Goal: Transaction & Acquisition: Subscribe to service/newsletter

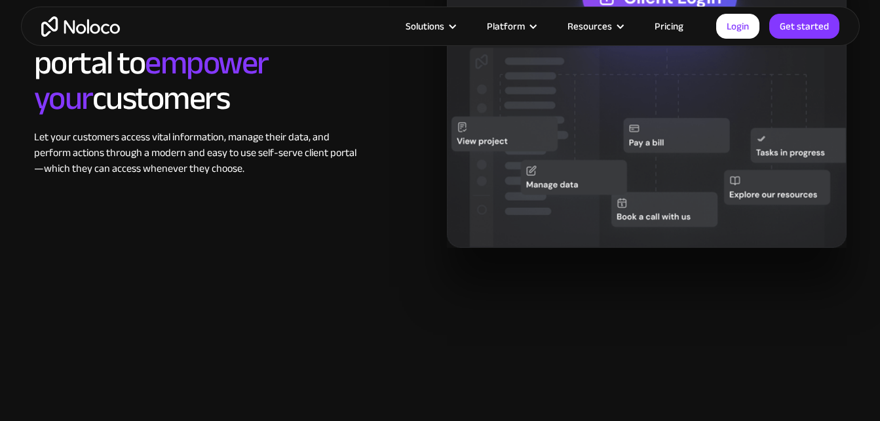
scroll to position [1246, 0]
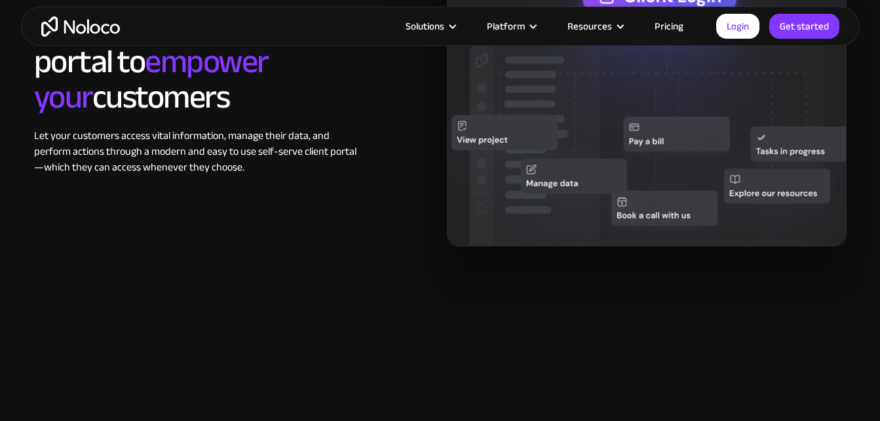
click at [661, 18] on link "Pricing" at bounding box center [670, 26] width 62 height 17
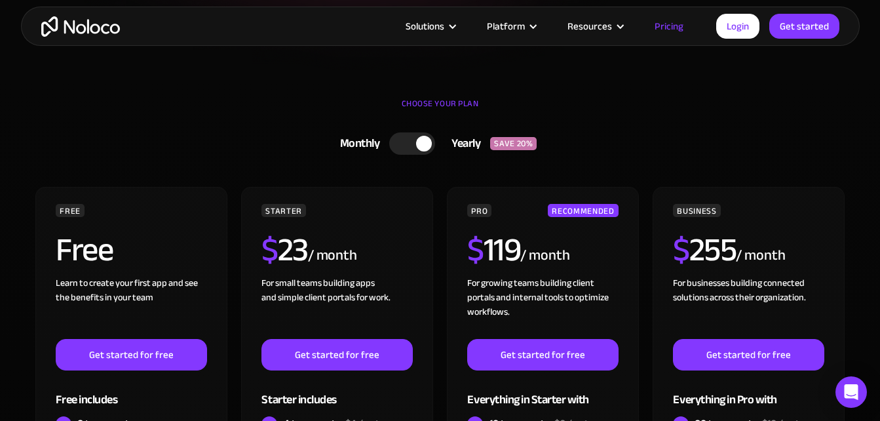
scroll to position [393, 0]
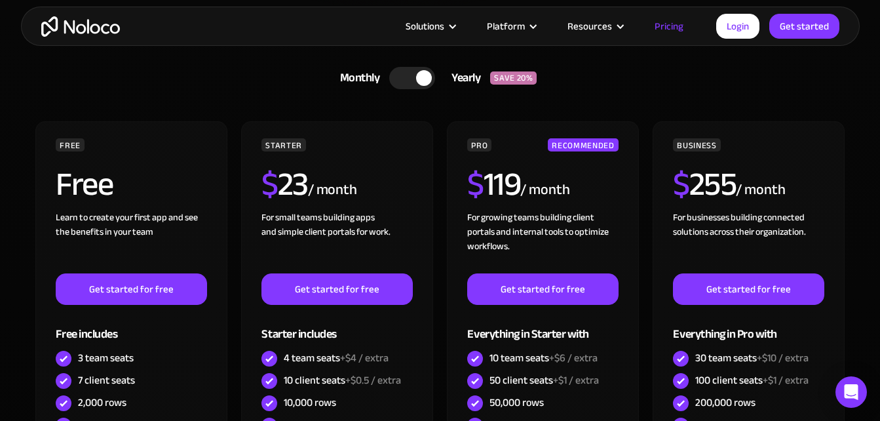
click at [423, 76] on div at bounding box center [424, 78] width 16 height 16
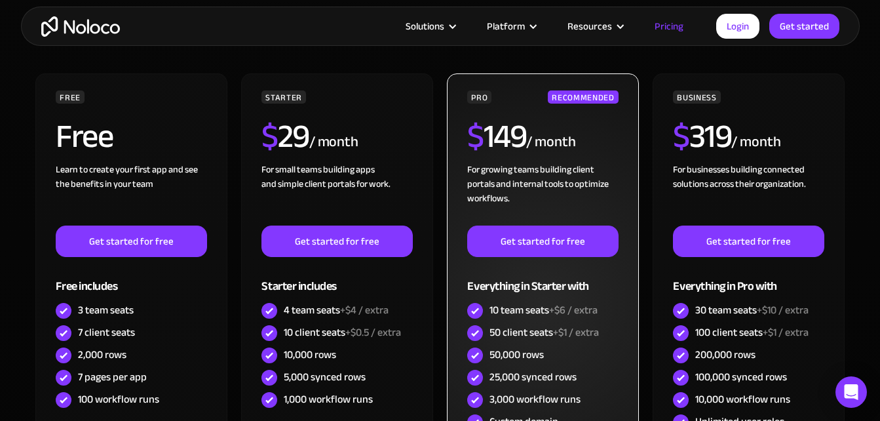
scroll to position [524, 0]
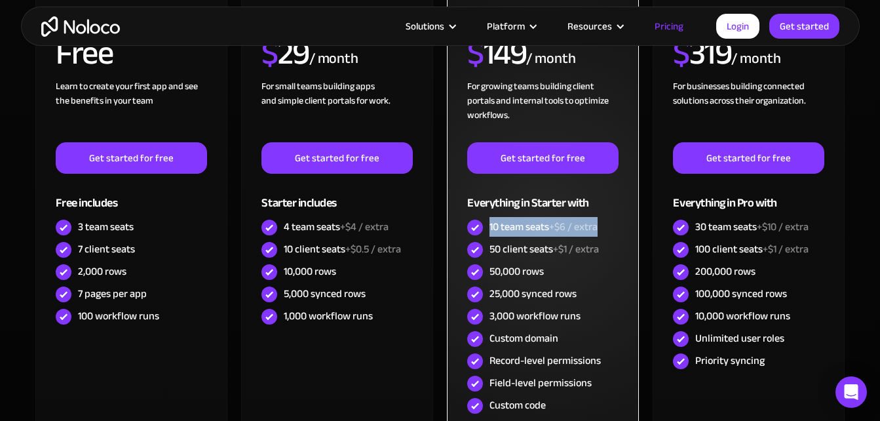
drag, startPoint x: 486, startPoint y: 231, endPoint x: 604, endPoint y: 224, distance: 118.2
click at [604, 224] on div "10 team seats +$6 / extra" at bounding box center [542, 227] width 151 height 22
drag, startPoint x: 604, startPoint y: 224, endPoint x: 581, endPoint y: 261, distance: 44.2
click at [581, 261] on div "50,000 rows" at bounding box center [542, 272] width 151 height 22
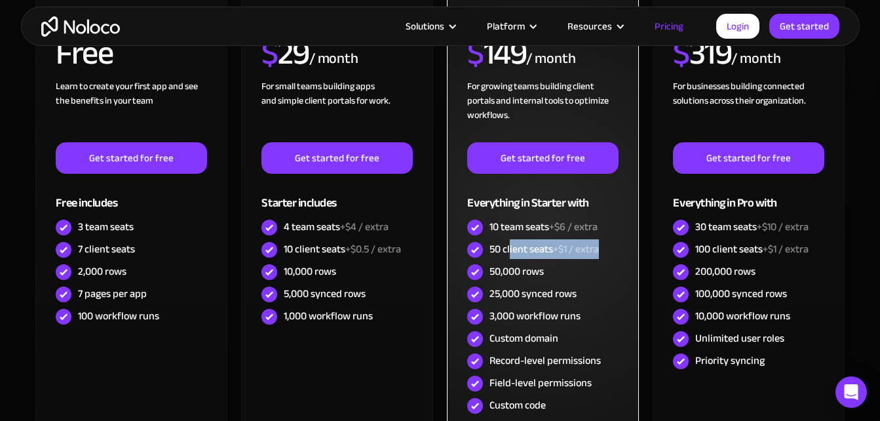
drag, startPoint x: 603, startPoint y: 243, endPoint x: 507, endPoint y: 245, distance: 95.7
click at [507, 245] on div "50 client seats +$1 / extra" at bounding box center [542, 250] width 151 height 22
drag, startPoint x: 507, startPoint y: 245, endPoint x: 510, endPoint y: 280, distance: 34.8
click at [510, 279] on div "50,000 rows" at bounding box center [517, 271] width 54 height 14
drag, startPoint x: 490, startPoint y: 277, endPoint x: 566, endPoint y: 271, distance: 76.3
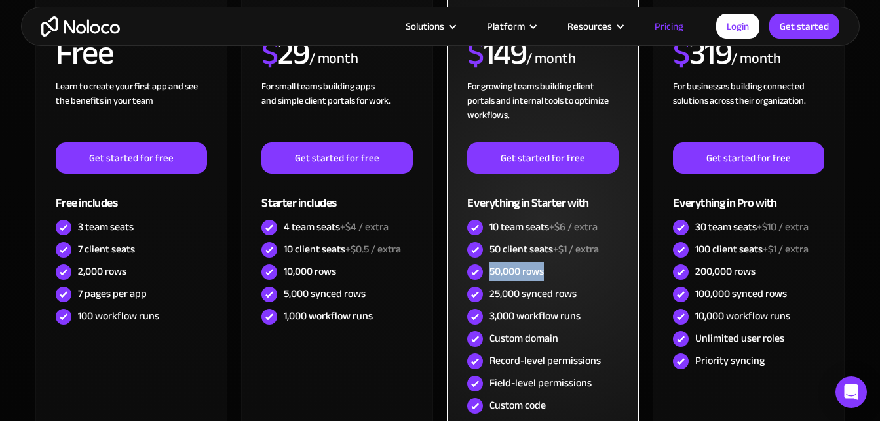
click at [566, 271] on div "50,000 rows" at bounding box center [542, 272] width 151 height 22
drag, startPoint x: 566, startPoint y: 271, endPoint x: 538, endPoint y: 297, distance: 38.5
click at [538, 296] on div "25,000 synced rows" at bounding box center [533, 293] width 87 height 14
drag, startPoint x: 595, startPoint y: 296, endPoint x: 510, endPoint y: 307, distance: 85.3
click at [510, 307] on div "PRO RECOMMENDED $ 149 / month For growing teams building client portals and int…" at bounding box center [542, 212] width 151 height 410
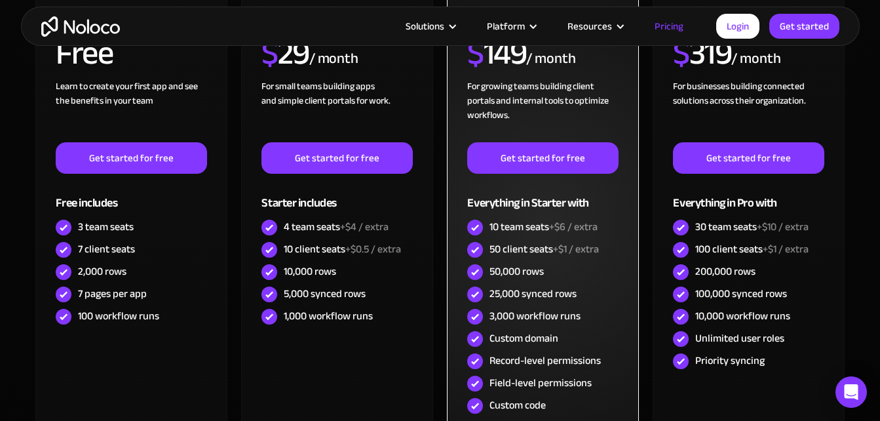
drag, startPoint x: 510, startPoint y: 307, endPoint x: 494, endPoint y: 331, distance: 28.9
click at [494, 331] on div "Custom domain" at bounding box center [524, 338] width 69 height 14
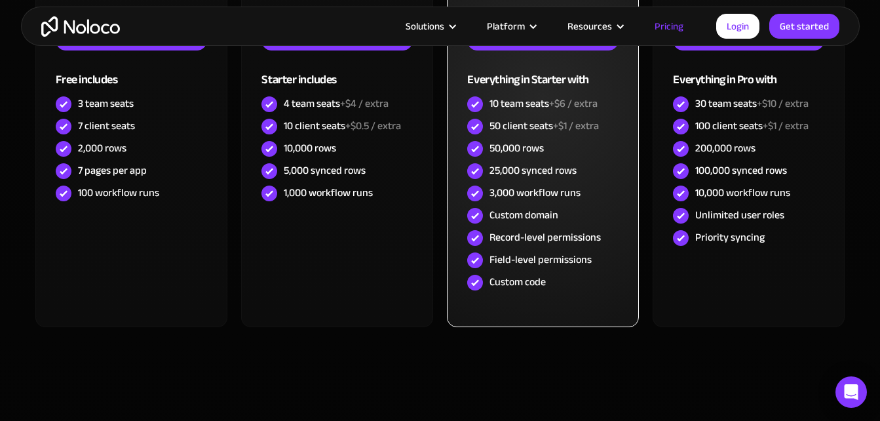
scroll to position [656, 0]
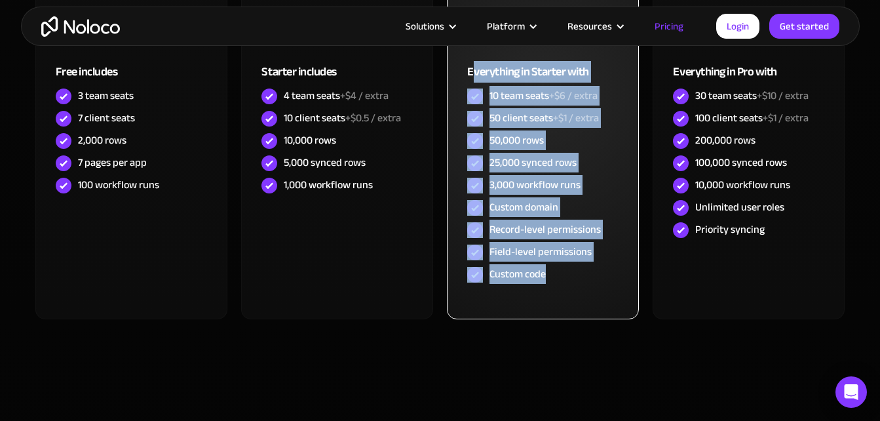
drag, startPoint x: 548, startPoint y: 274, endPoint x: 473, endPoint y: 83, distance: 204.9
click at [473, 83] on div "PRO RECOMMENDED $ 149 / month For growing teams building client portals and int…" at bounding box center [542, 81] width 151 height 410
click at [561, 294] on div "PRO RECOMMENDED $ 149 / month For growing teams building client portals and int…" at bounding box center [542, 89] width 191 height 460
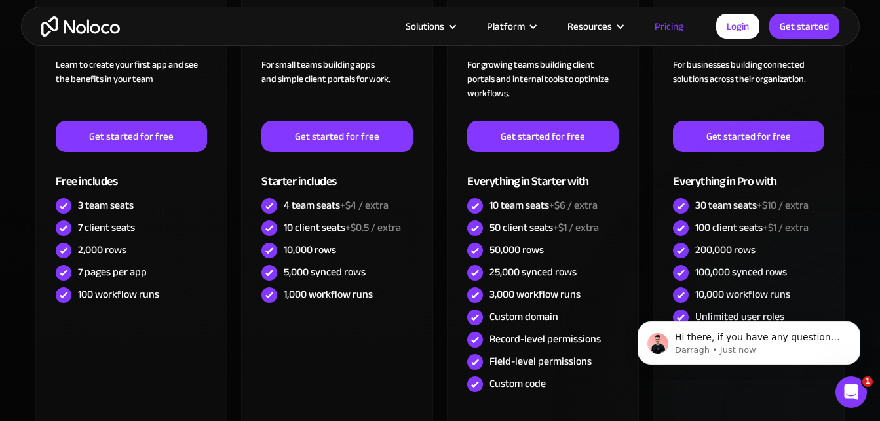
scroll to position [590, 0]
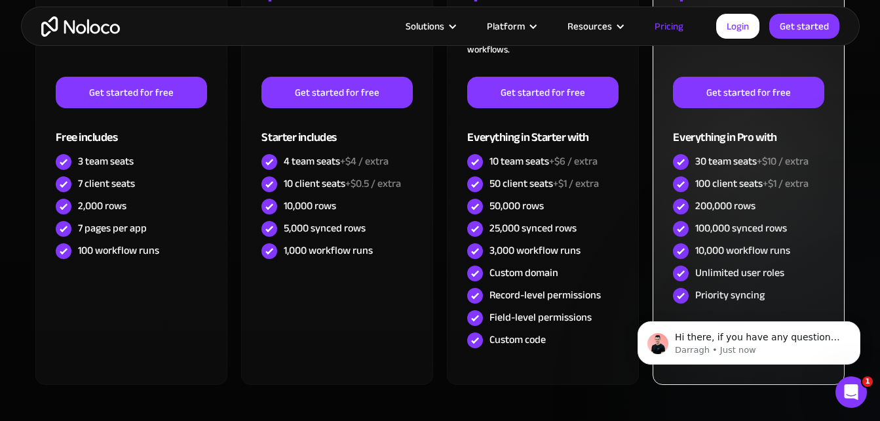
click at [768, 226] on div "100,000 synced rows" at bounding box center [742, 228] width 92 height 14
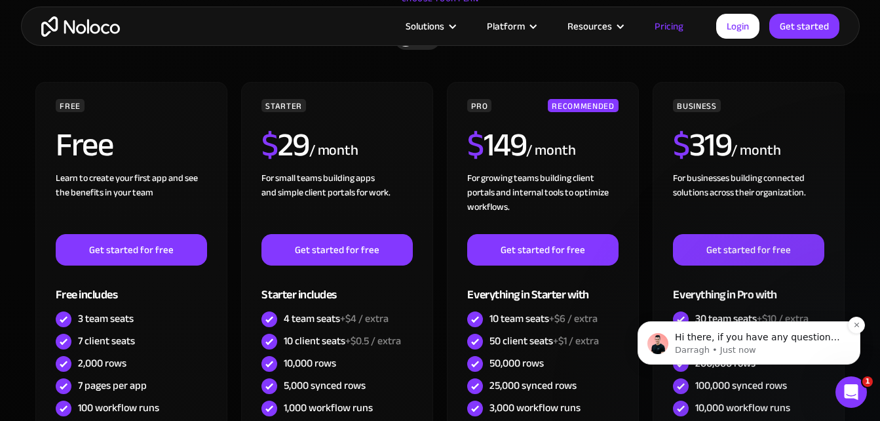
scroll to position [393, 0]
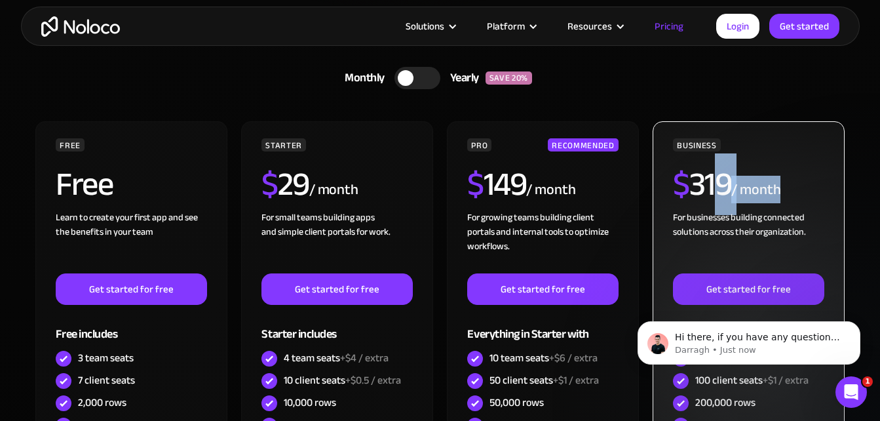
drag, startPoint x: 781, startPoint y: 184, endPoint x: 715, endPoint y: 186, distance: 66.2
click at [716, 186] on div "$ 319 / month" at bounding box center [748, 189] width 151 height 43
drag, startPoint x: 715, startPoint y: 186, endPoint x: 684, endPoint y: 189, distance: 31.6
click at [684, 189] on span "$" at bounding box center [681, 184] width 16 height 62
drag, startPoint x: 674, startPoint y: 189, endPoint x: 816, endPoint y: 194, distance: 141.7
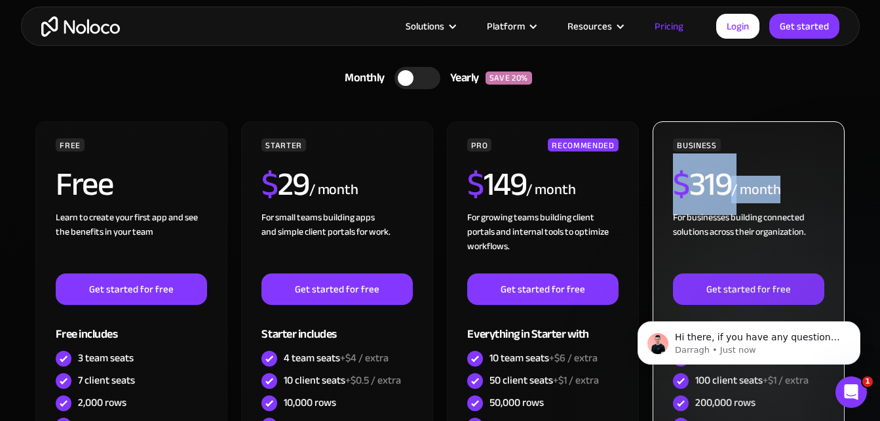
click at [816, 194] on div "BUSINESS $ 319 / month For businesses building connected solutions across their…" at bounding box center [748, 351] width 191 height 460
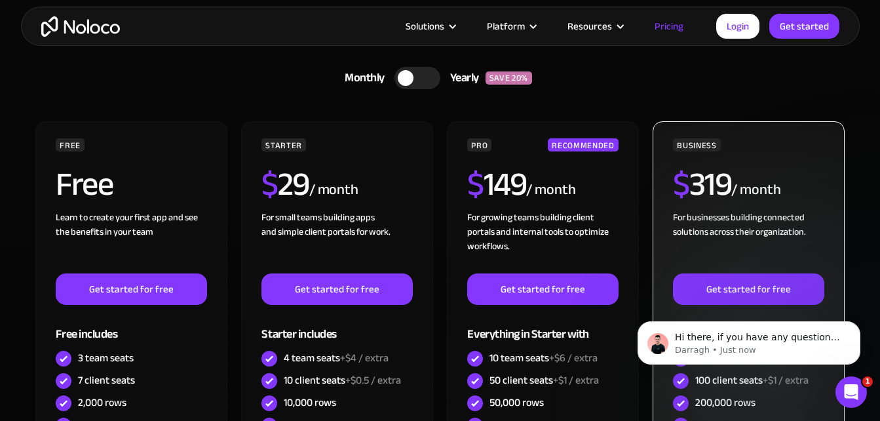
click at [720, 222] on div "For businesses building connected solutions across their organization. ‍" at bounding box center [748, 241] width 151 height 63
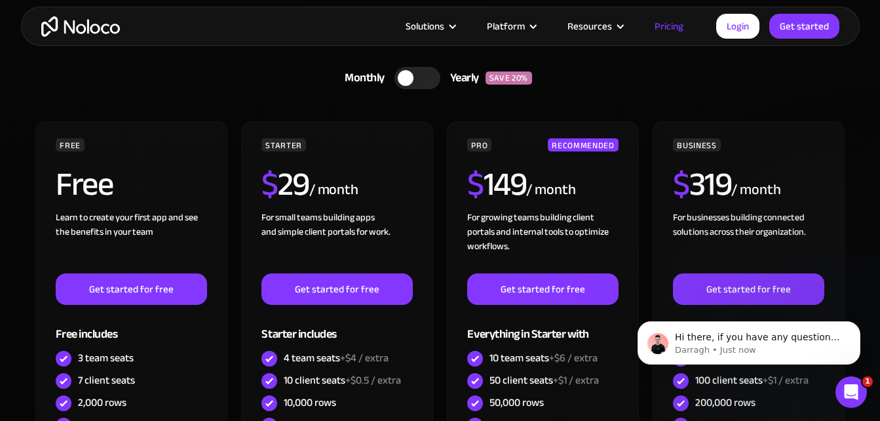
click at [69, 28] on img "home" at bounding box center [80, 26] width 79 height 20
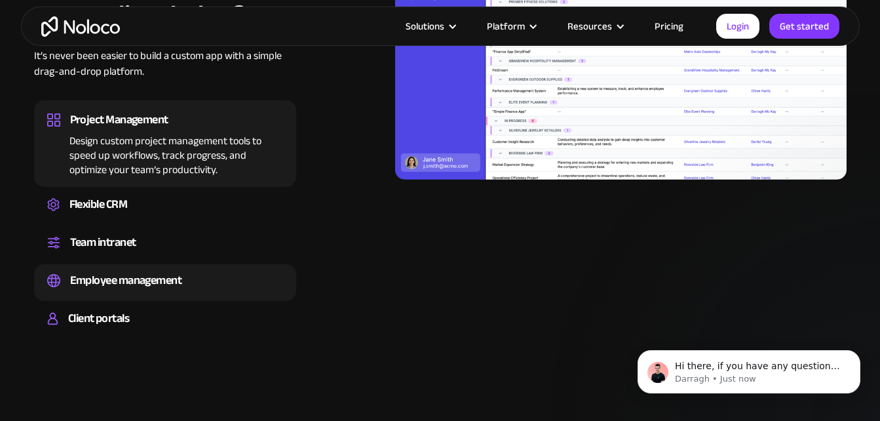
scroll to position [1311, 0]
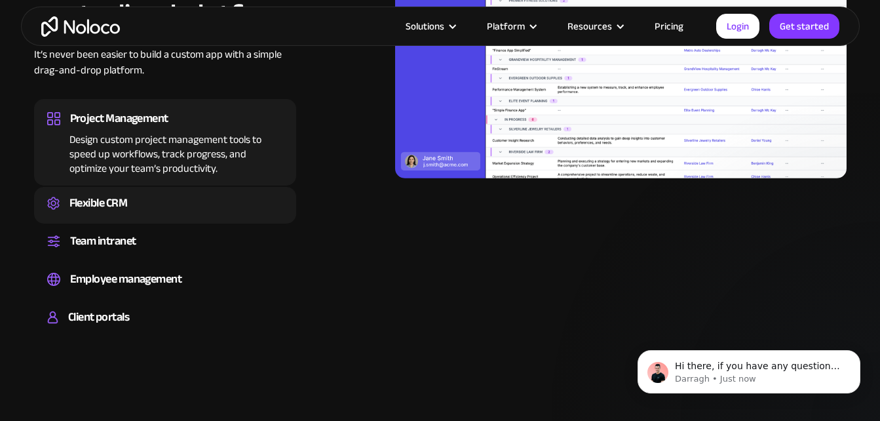
click at [111, 212] on div "Flexible CRM" at bounding box center [98, 203] width 58 height 20
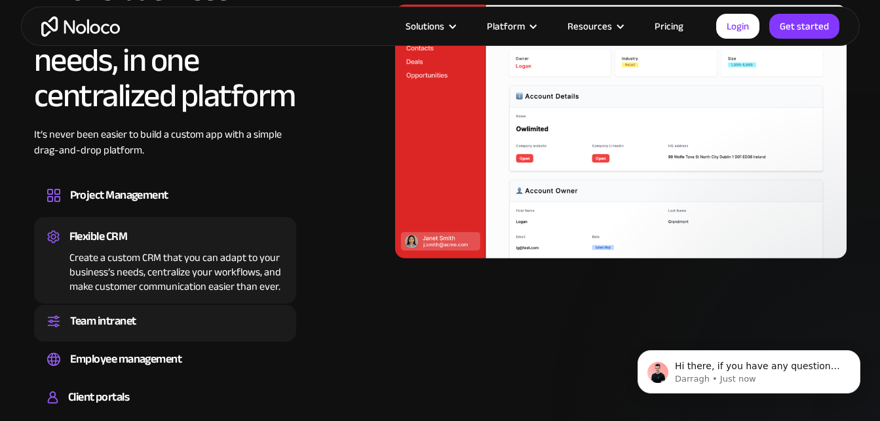
scroll to position [1246, 0]
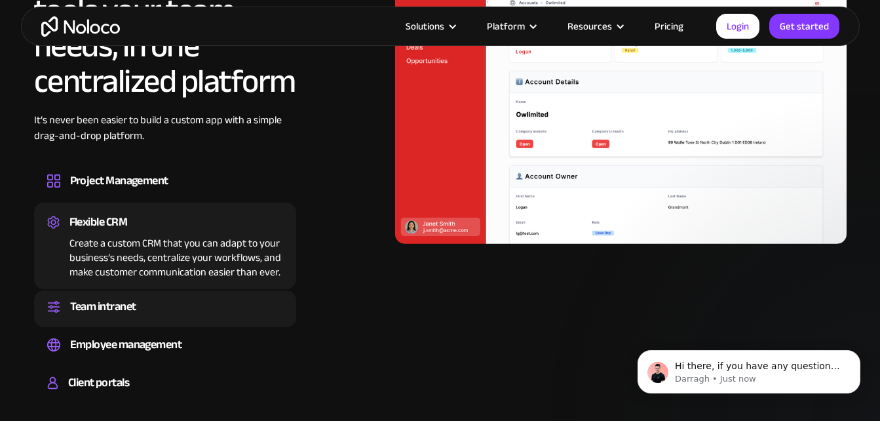
click at [144, 317] on div "Set up a central space for your team to collaborate, share information, and sta…" at bounding box center [165, 319] width 236 height 4
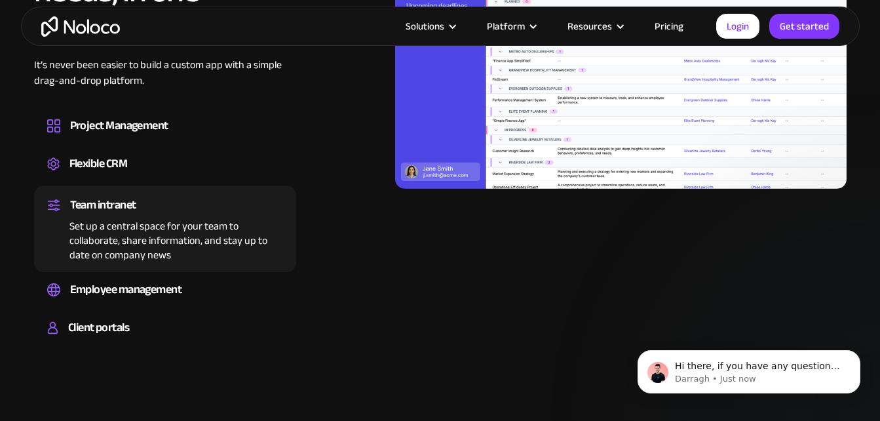
scroll to position [1311, 0]
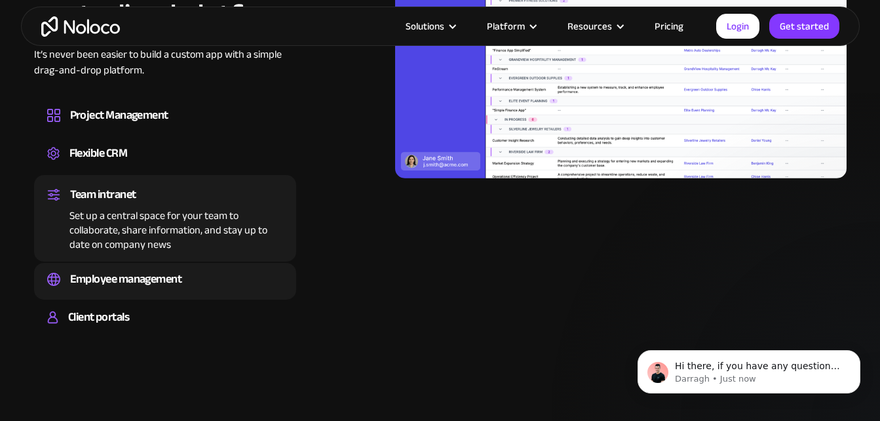
click at [193, 283] on div "Employee management" at bounding box center [165, 279] width 236 height 20
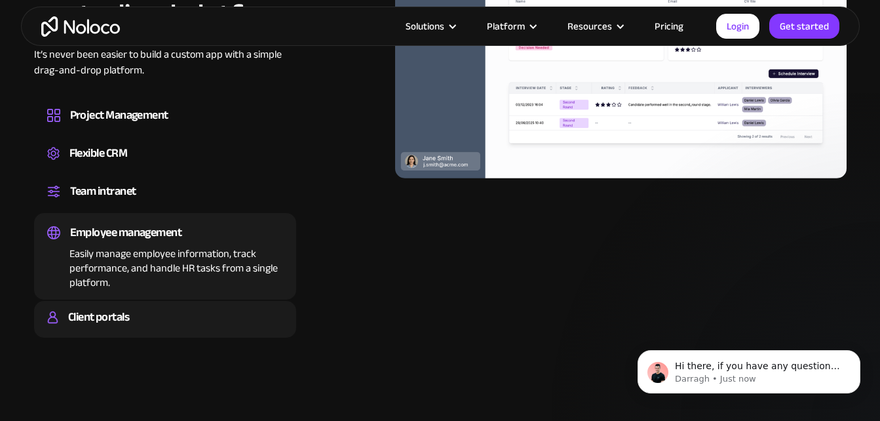
click at [117, 315] on div "Client portals" at bounding box center [98, 317] width 61 height 20
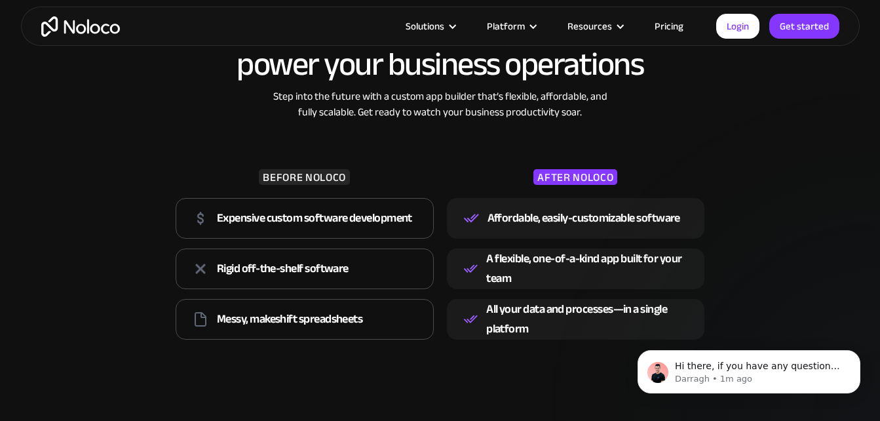
scroll to position [1770, 0]
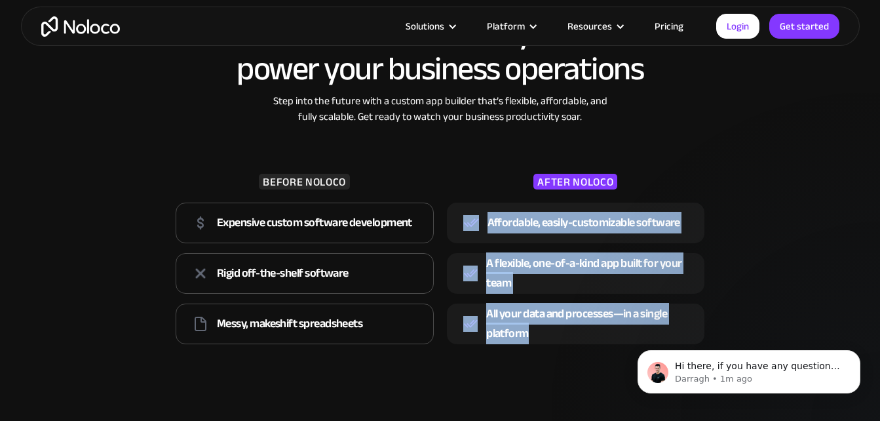
drag, startPoint x: 483, startPoint y: 226, endPoint x: 545, endPoint y: 343, distance: 132.0
click at [545, 344] on div "Affordable, easily-customizable software A flexible, one-of-a-kind app built fo…" at bounding box center [576, 272] width 258 height 151
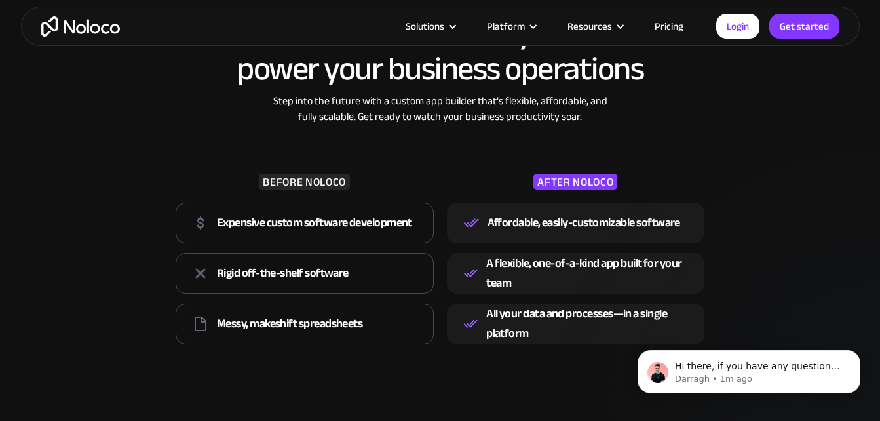
click at [425, 167] on div "BEFORE NOLOCO Expensive custom software development Rigid off-the-shelf softwar…" at bounding box center [440, 237] width 542 height 225
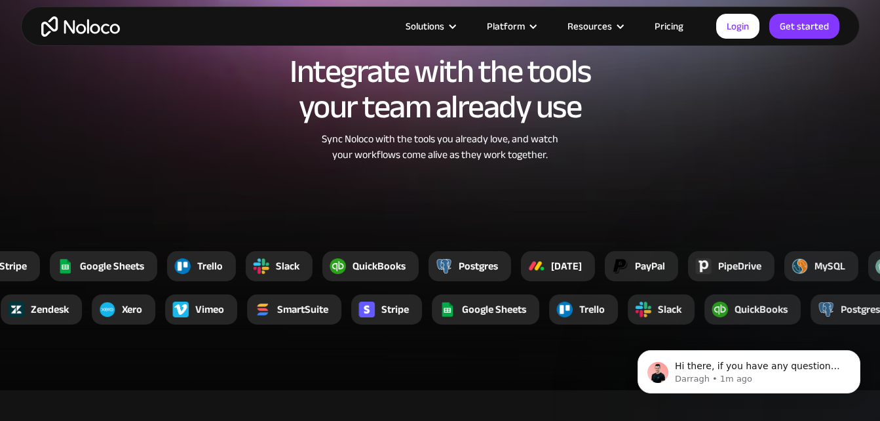
scroll to position [2294, 0]
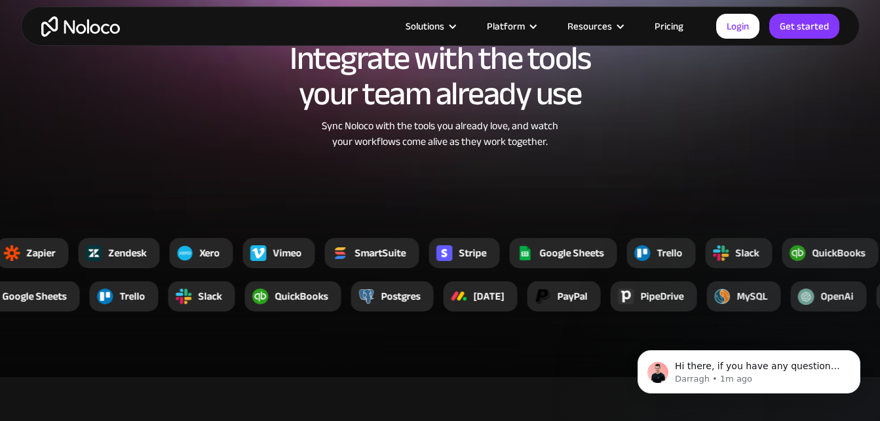
click at [304, 304] on div "QuickBooks" at bounding box center [301, 296] width 53 height 16
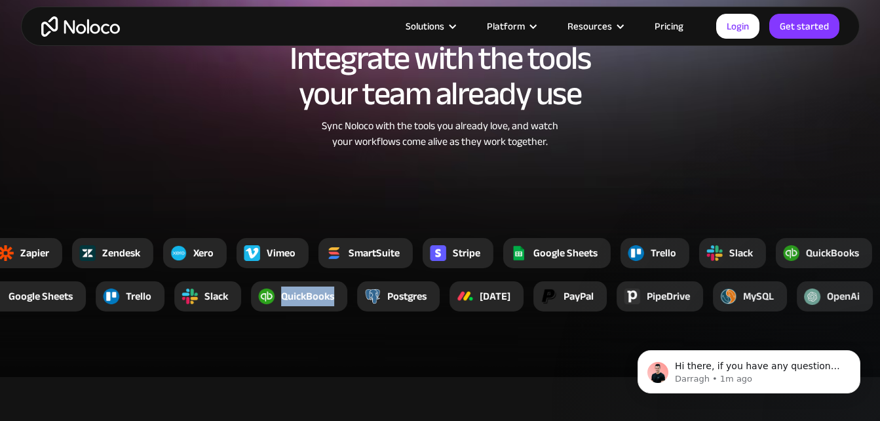
click at [304, 304] on div "QuickBooks" at bounding box center [307, 296] width 53 height 16
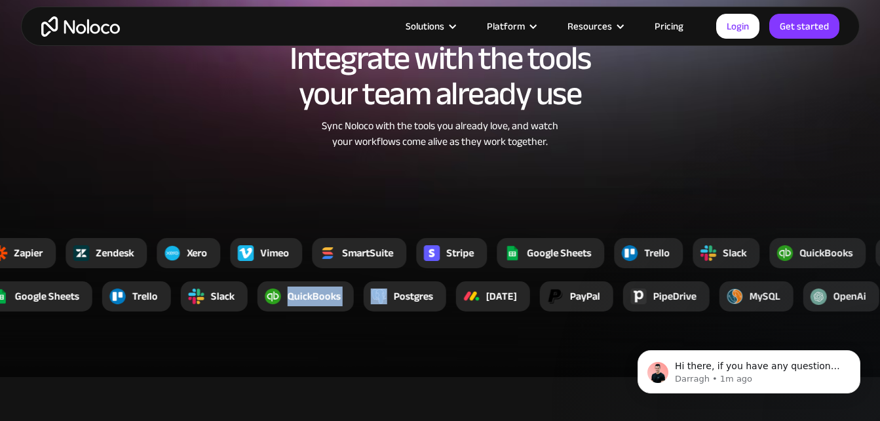
click at [304, 304] on div "QuickBooks" at bounding box center [314, 296] width 53 height 16
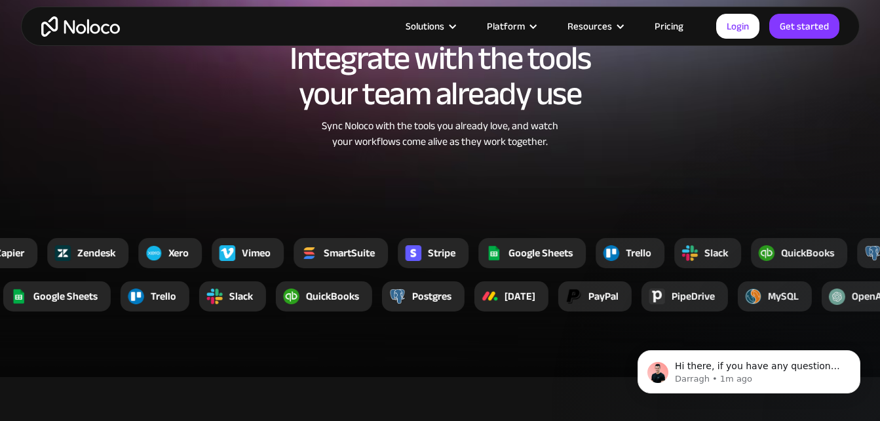
click at [304, 304] on div at bounding box center [291, 296] width 30 height 30
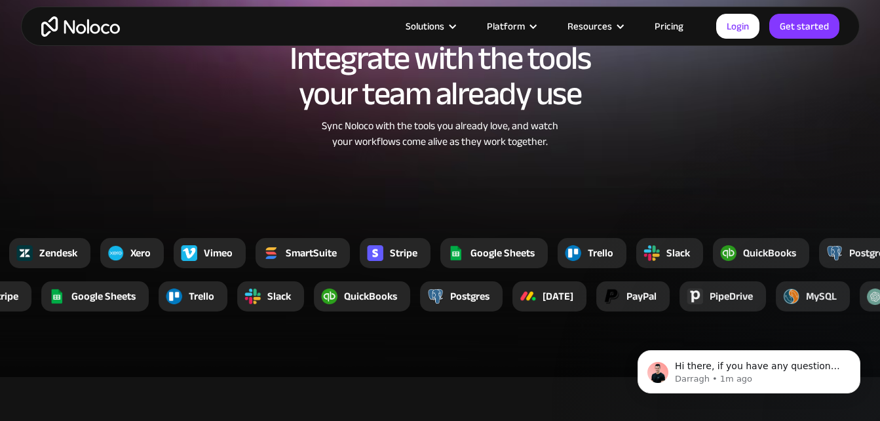
click at [304, 304] on div "Slack" at bounding box center [270, 296] width 67 height 30
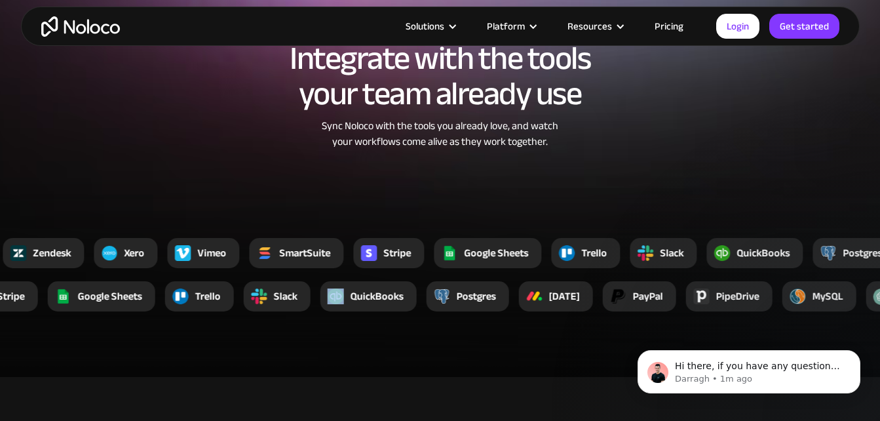
click at [304, 304] on div "Slack" at bounding box center [277, 296] width 67 height 30
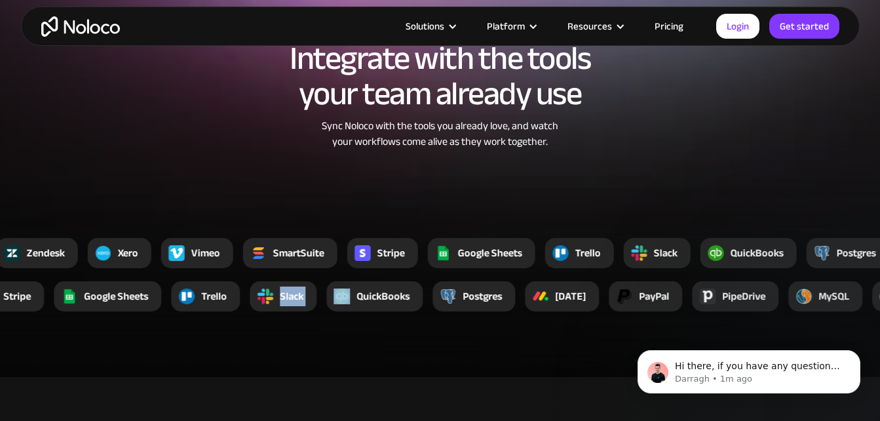
click at [304, 304] on div "Slack" at bounding box center [292, 296] width 24 height 16
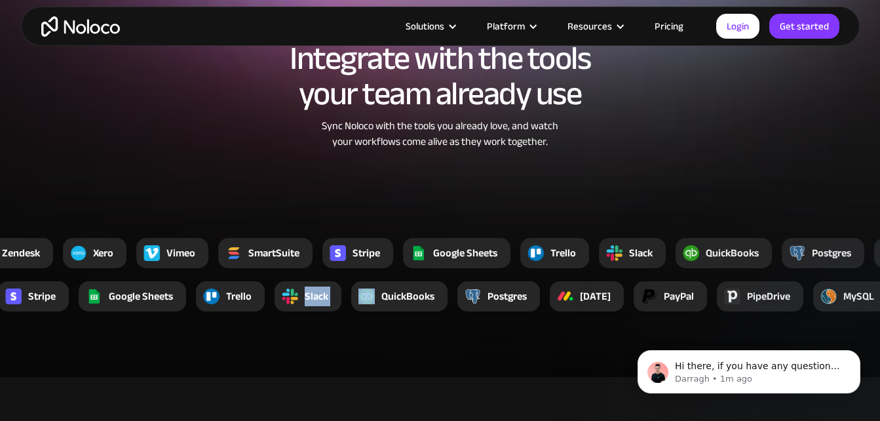
click at [304, 304] on div "Slack" at bounding box center [308, 296] width 67 height 30
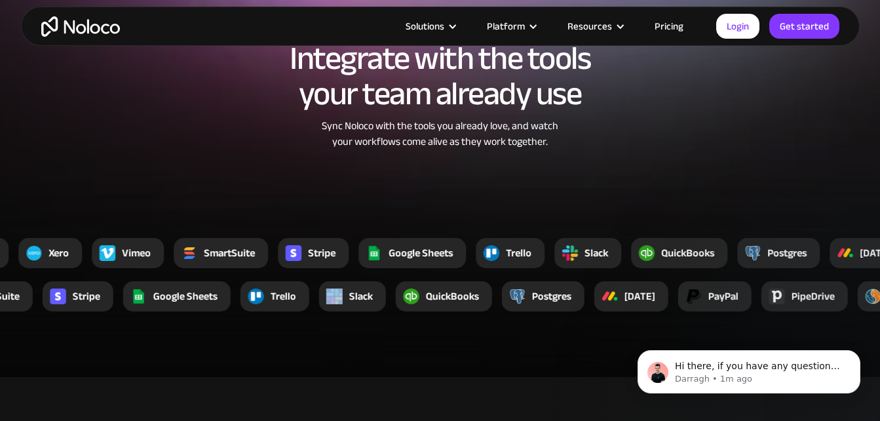
click at [304, 304] on div "Trello" at bounding box center [275, 296] width 69 height 30
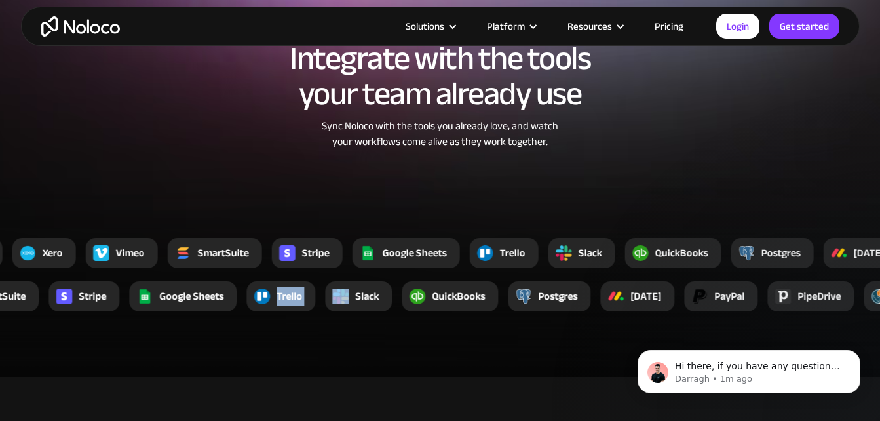
click at [304, 304] on div "Trello" at bounding box center [280, 296] width 69 height 30
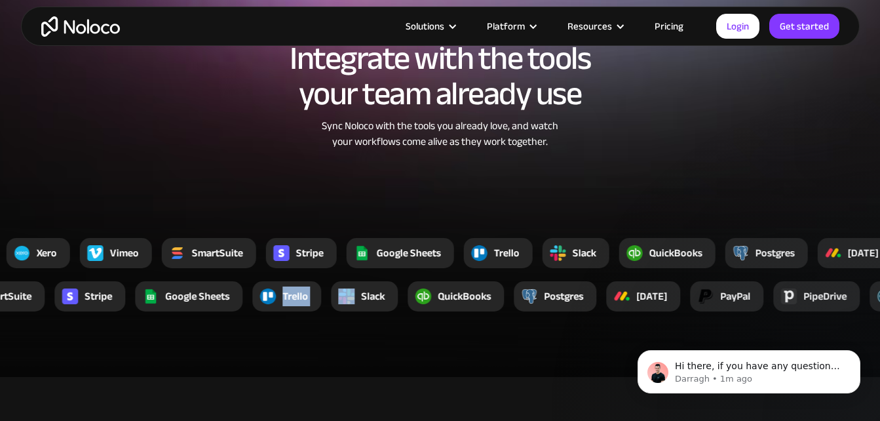
click at [304, 304] on div "Trello" at bounding box center [296, 296] width 26 height 16
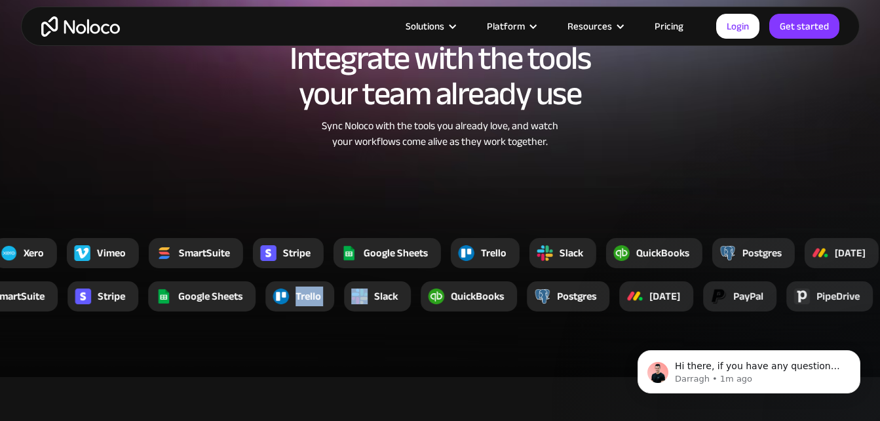
click at [304, 304] on div "Trello" at bounding box center [309, 296] width 26 height 16
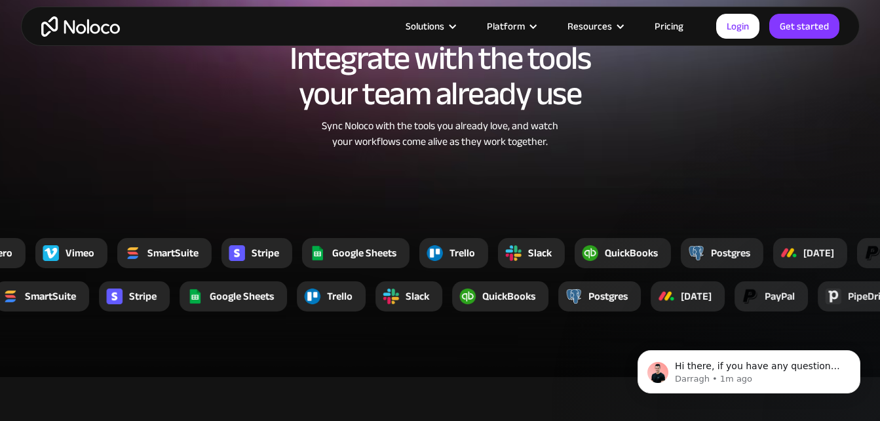
click at [304, 304] on div at bounding box center [312, 296] width 30 height 30
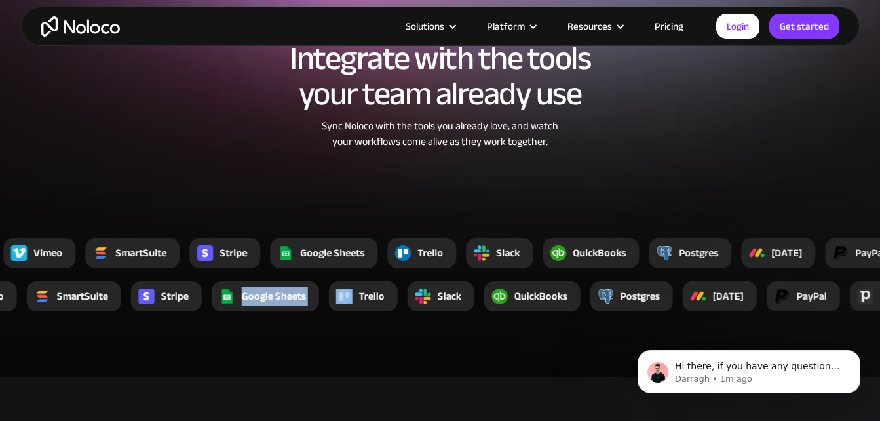
click at [304, 304] on div "Google Sheets" at bounding box center [274, 296] width 64 height 16
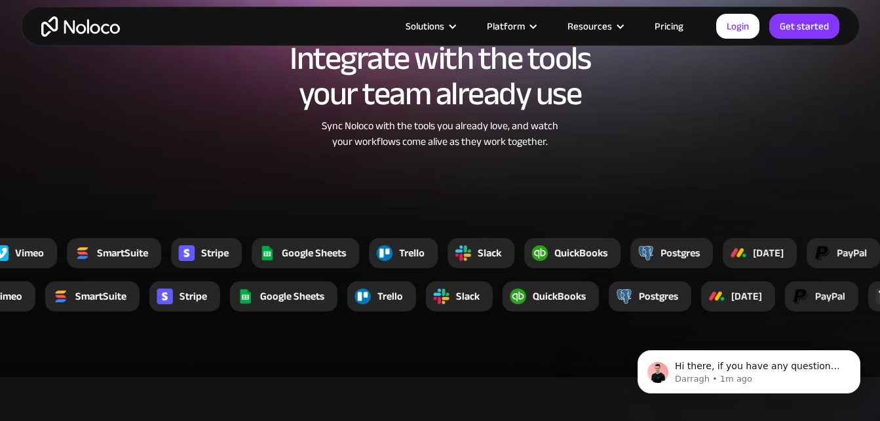
click at [304, 304] on div "Google Sheets" at bounding box center [292, 296] width 64 height 16
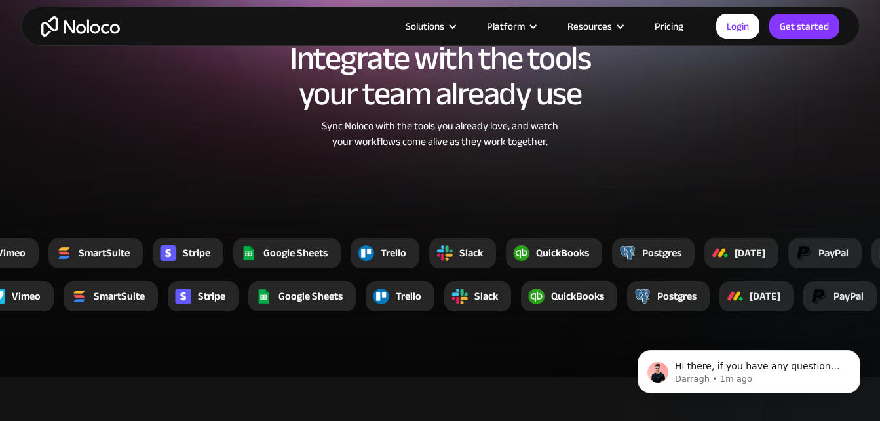
click at [304, 304] on div "Google Sheets" at bounding box center [311, 296] width 64 height 16
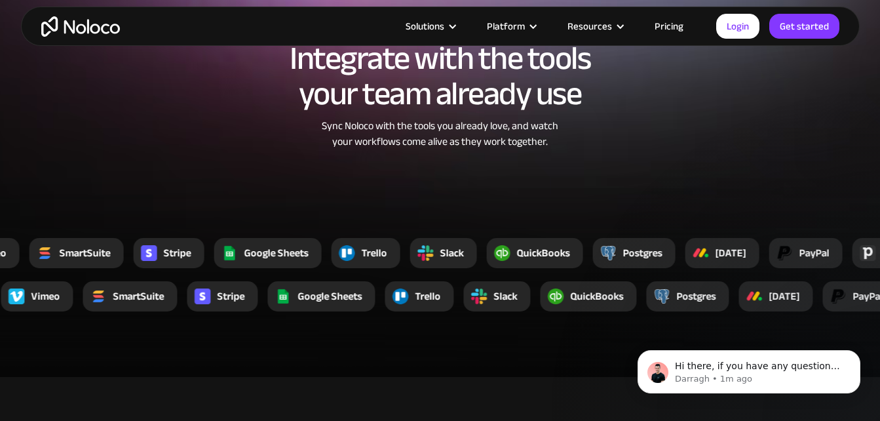
click at [304, 304] on div "Google Sheets" at bounding box center [330, 296] width 64 height 16
click at [304, 304] on div "Google Sheets" at bounding box center [321, 296] width 108 height 30
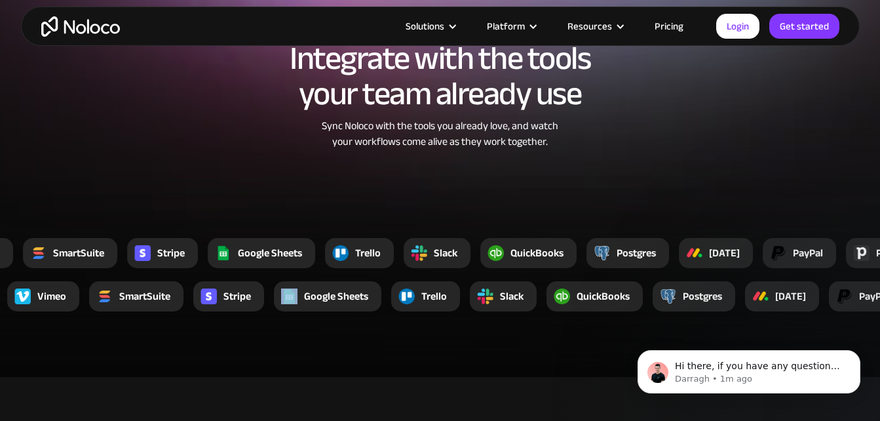
click at [304, 304] on div at bounding box center [289, 296] width 30 height 30
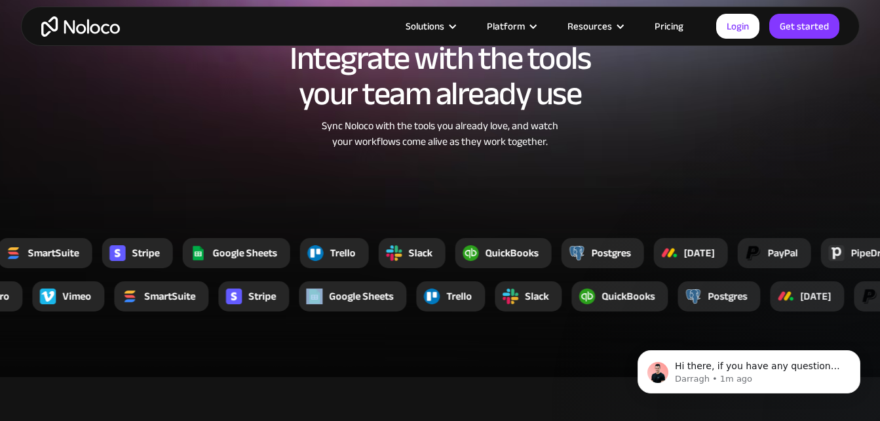
click at [304, 304] on div at bounding box center [314, 296] width 30 height 30
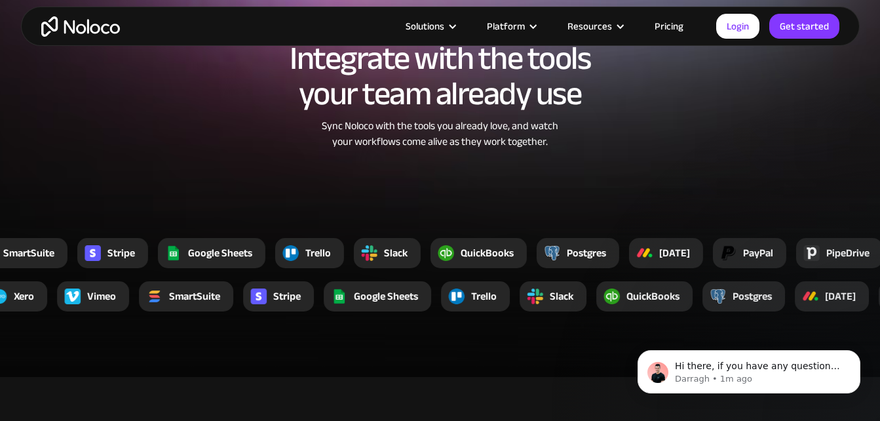
click at [304, 304] on div "Stripe" at bounding box center [278, 296] width 71 height 30
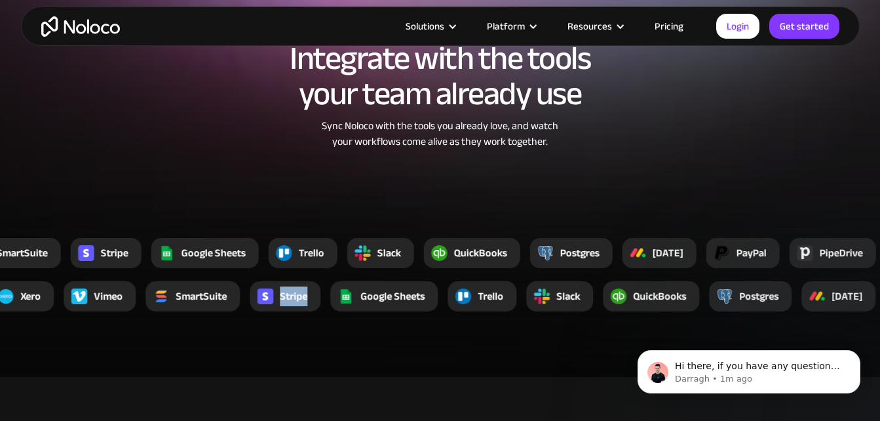
click at [304, 304] on div "Stripe" at bounding box center [294, 296] width 28 height 16
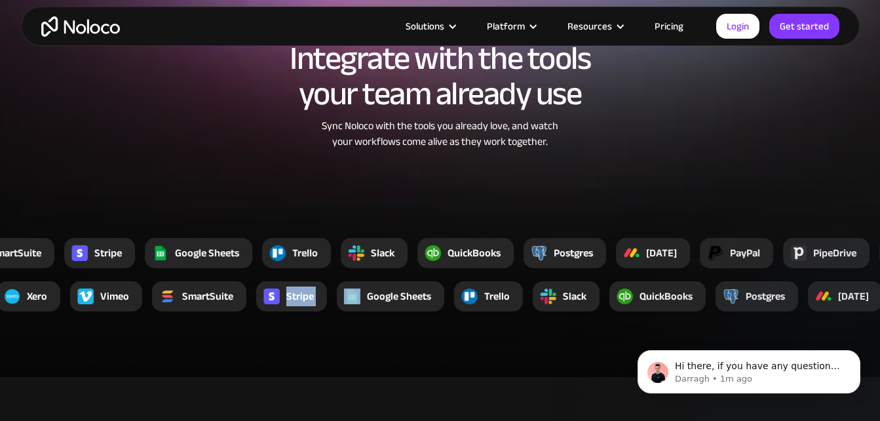
click at [304, 304] on div "Stripe" at bounding box center [300, 296] width 28 height 16
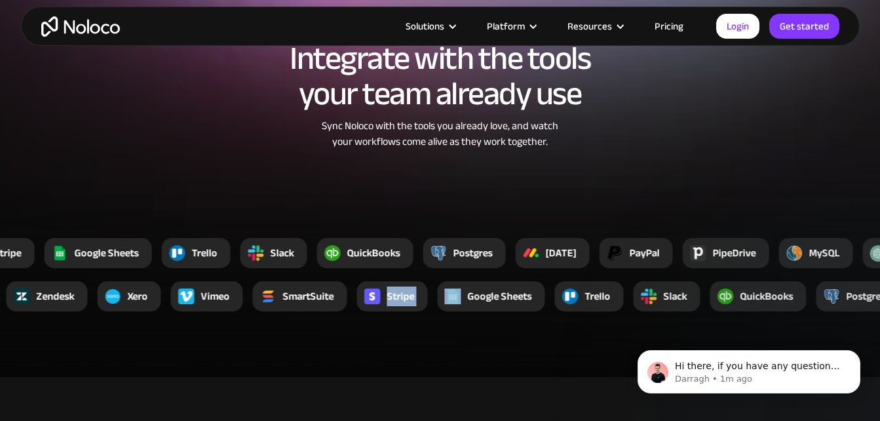
click at [304, 304] on div "SmartSuite" at bounding box center [308, 296] width 51 height 16
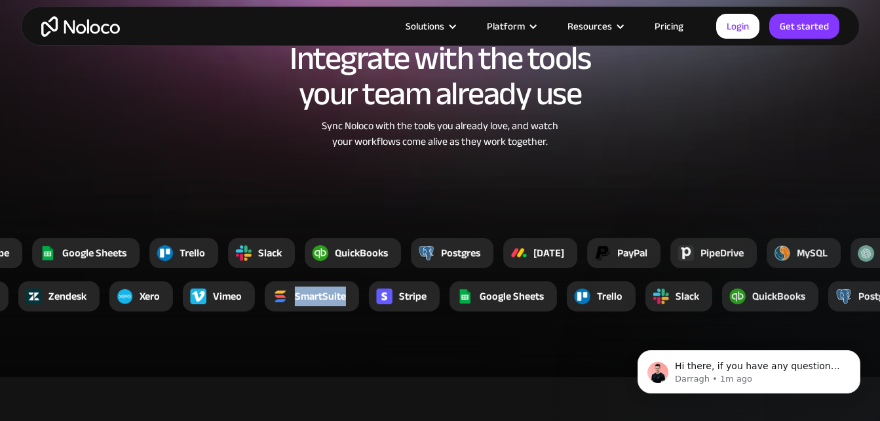
click at [304, 304] on div "SmartSuite" at bounding box center [320, 296] width 51 height 16
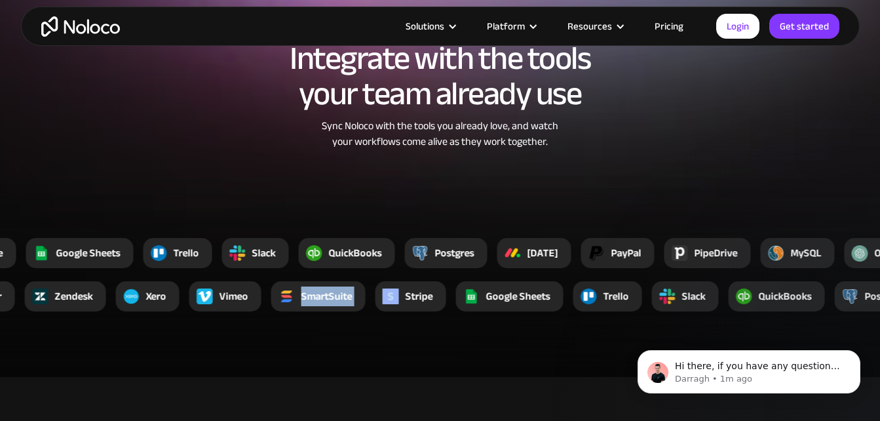
click at [304, 304] on div "SmartSuite" at bounding box center [318, 296] width 94 height 30
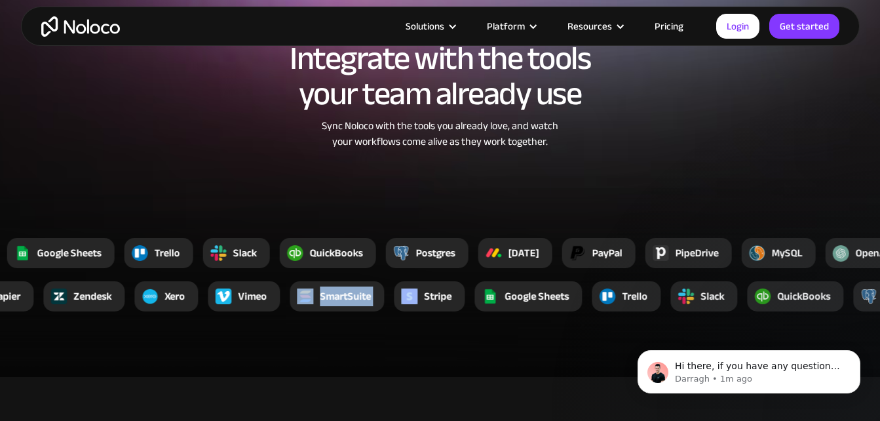
drag, startPoint x: 304, startPoint y: 304, endPoint x: 295, endPoint y: 315, distance: 14.9
click at [295, 315] on section "Integrate with the tools your team already use Sync Noloco with the tools you a…" at bounding box center [440, 169] width 880 height 415
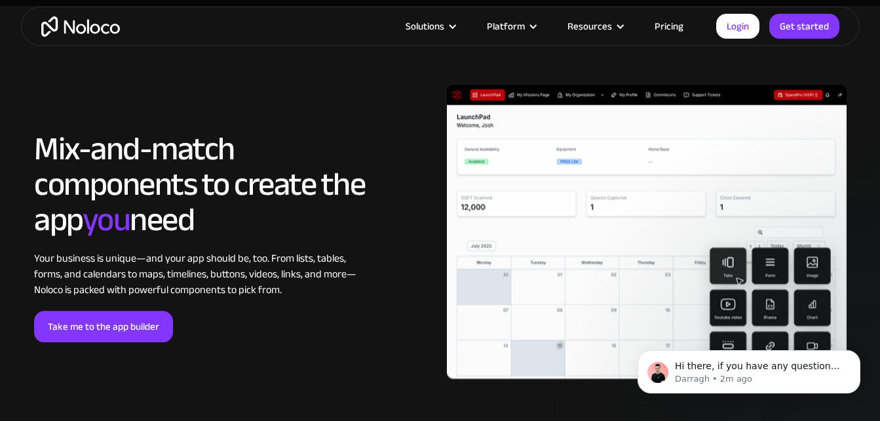
scroll to position [2688, 0]
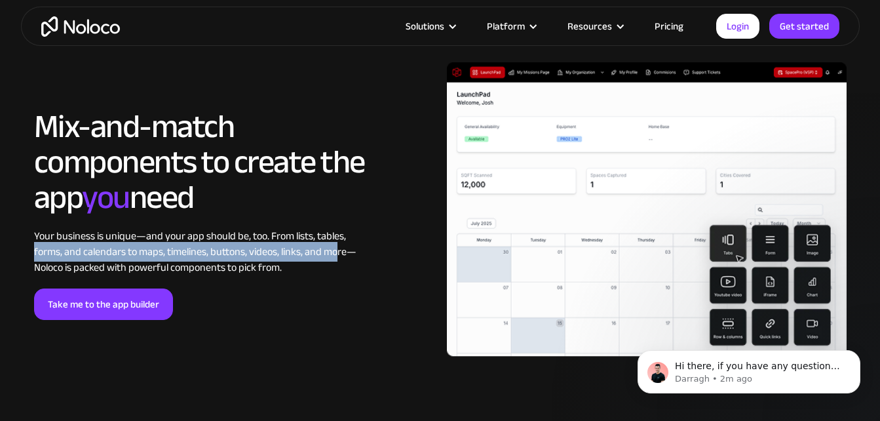
drag, startPoint x: 83, startPoint y: 247, endPoint x: 336, endPoint y: 261, distance: 253.4
click at [336, 261] on section "LOREM IPSUM Mix-and-match components to create the app you need Your business i…" at bounding box center [440, 228] width 880 height 488
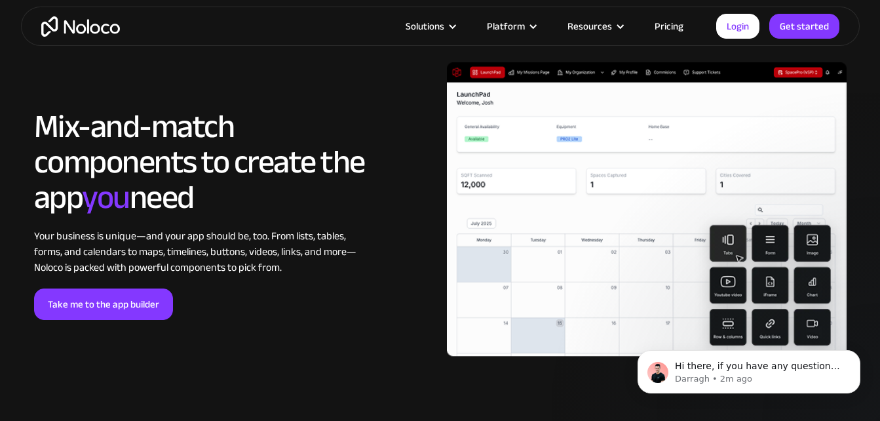
drag, startPoint x: 336, startPoint y: 261, endPoint x: 309, endPoint y: 292, distance: 41.4
click at [311, 292] on div "Take me to the app builder" at bounding box center [199, 303] width 331 height 31
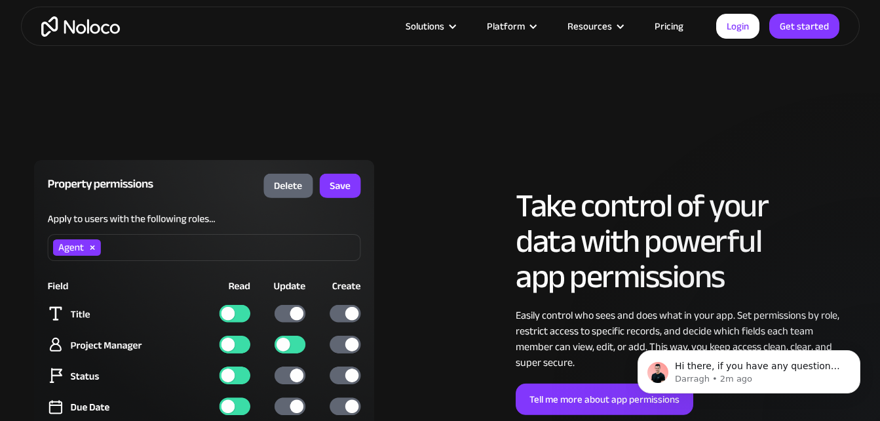
scroll to position [3147, 0]
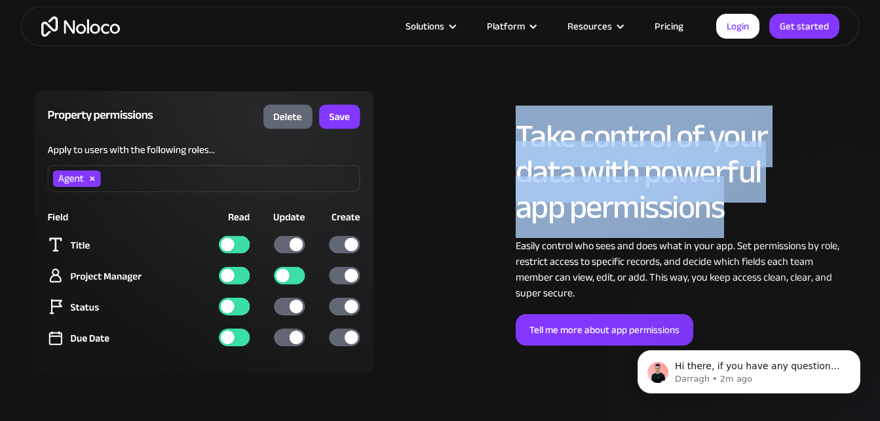
drag, startPoint x: 728, startPoint y: 218, endPoint x: 517, endPoint y: 110, distance: 236.9
click at [517, 119] on h2 "Take control of your data with powerful app permissions" at bounding box center [681, 172] width 331 height 106
drag, startPoint x: 517, startPoint y: 110, endPoint x: 391, endPoint y: 229, distance: 173.0
click at [391, 229] on div at bounding box center [234, 232] width 413 height 282
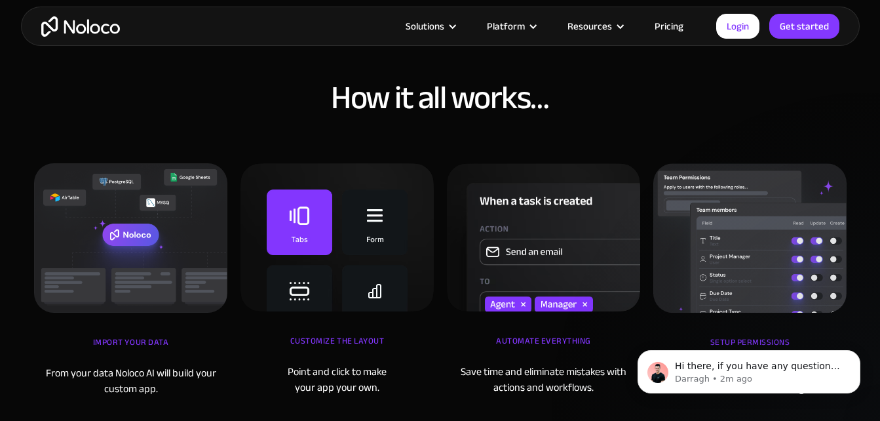
scroll to position [4195, 0]
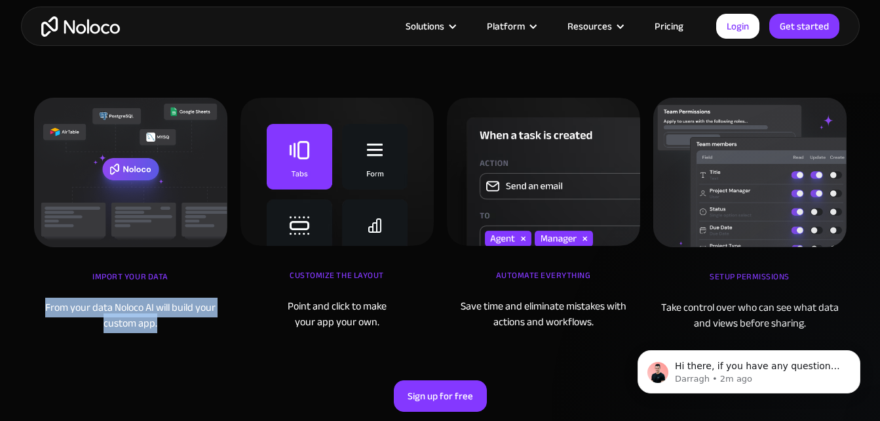
drag, startPoint x: 35, startPoint y: 302, endPoint x: 222, endPoint y: 328, distance: 187.9
click at [222, 328] on div "From your data Noloco AI will build your custom app." at bounding box center [130, 315] width 193 height 31
drag, startPoint x: 222, startPoint y: 328, endPoint x: 153, endPoint y: 317, distance: 69.1
click at [153, 317] on div "From your data Noloco AI will build your custom app." at bounding box center [130, 315] width 193 height 31
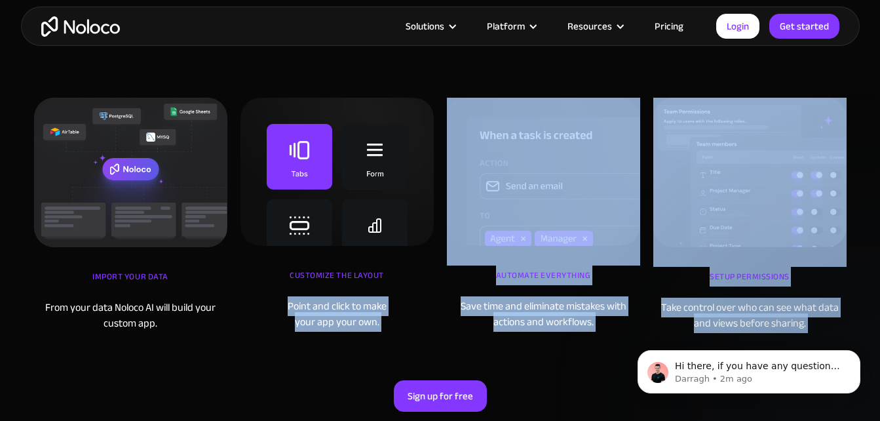
drag, startPoint x: 271, startPoint y: 305, endPoint x: 407, endPoint y: 333, distance: 138.6
click at [407, 333] on div "How it all works… iMPORT YOUR DATA From your data Noloco AI will build your cus…" at bounding box center [440, 227] width 839 height 448
drag, startPoint x: 407, startPoint y: 333, endPoint x: 253, endPoint y: 338, distance: 154.1
click at [253, 338] on div "How it all works… iMPORT YOUR DATA From your data Noloco AI will build your cus…" at bounding box center [440, 227] width 839 height 448
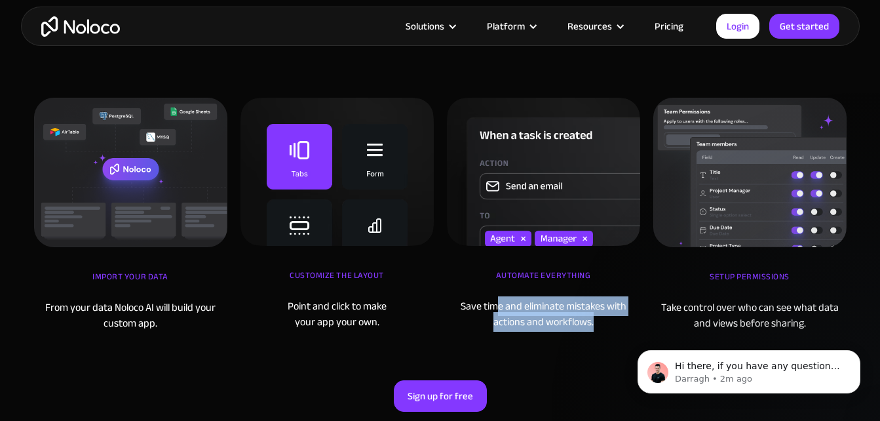
drag, startPoint x: 1120, startPoint y: 626, endPoint x: 621, endPoint y: 327, distance: 581.6
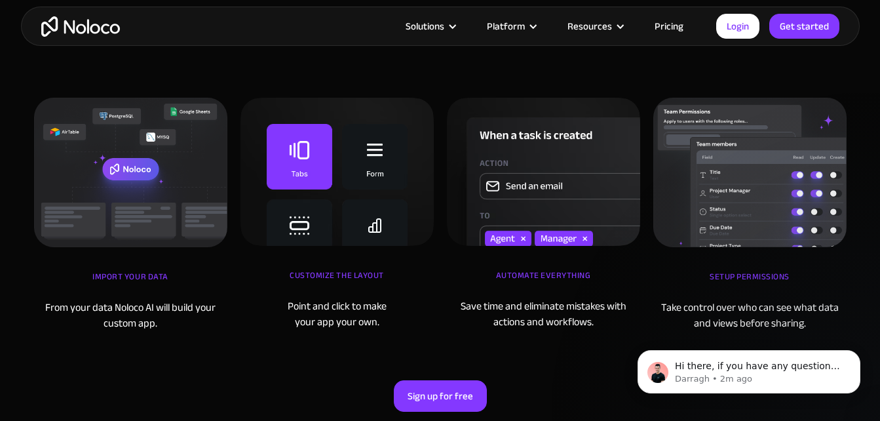
click at [395, 323] on div "Point and click to make your app your own." at bounding box center [337, 313] width 193 height 31
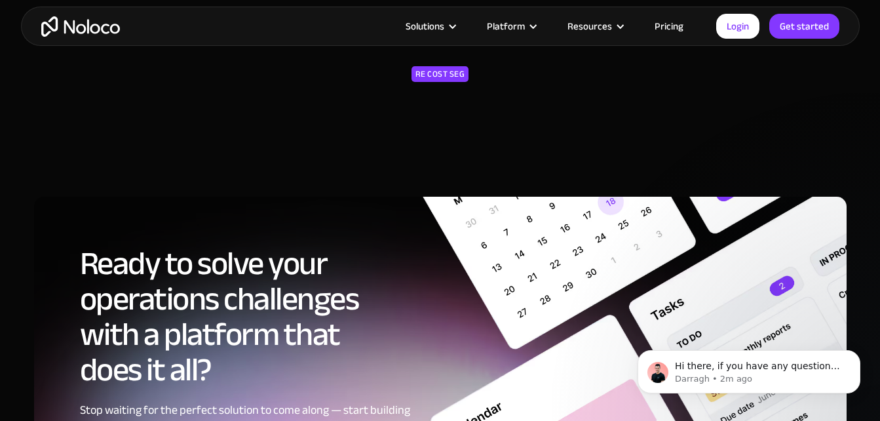
scroll to position [5769, 0]
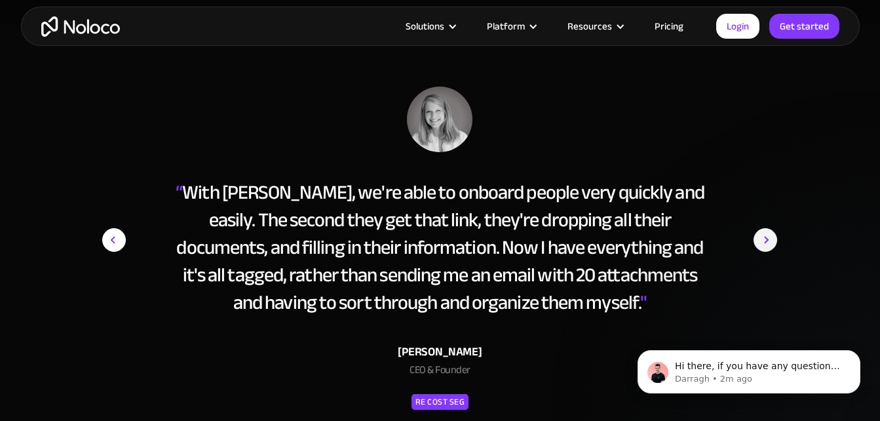
click at [777, 237] on img "next slide" at bounding box center [766, 240] width 24 height 307
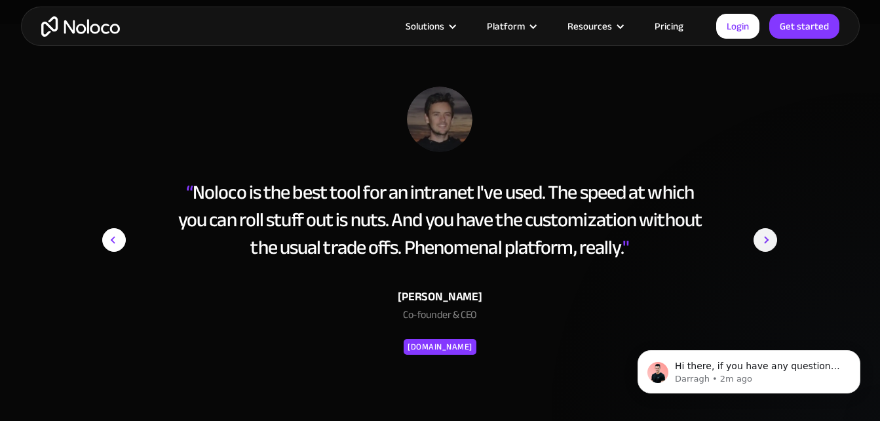
click at [774, 238] on img "next slide" at bounding box center [766, 240] width 24 height 307
click at [767, 240] on img "next slide" at bounding box center [766, 240] width 24 height 307
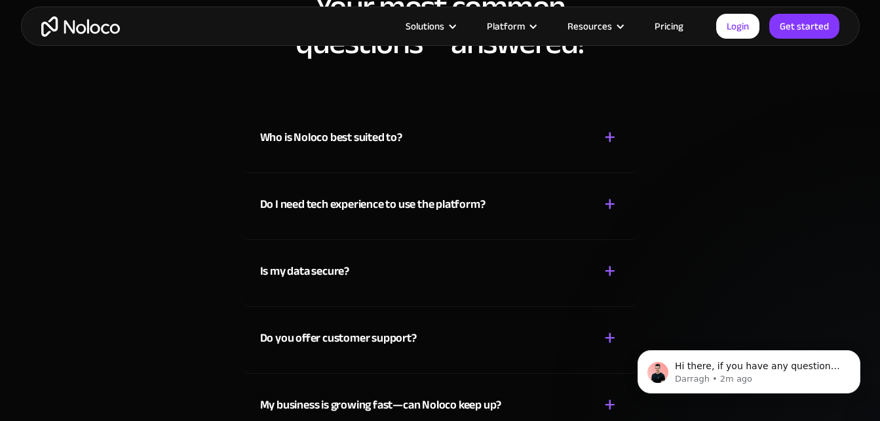
scroll to position [6752, 0]
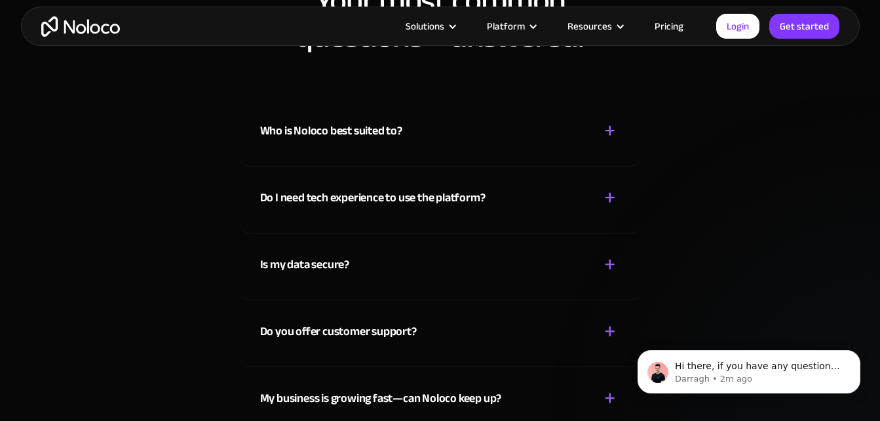
click at [342, 136] on div "Who is Noloco best suited to?" at bounding box center [331, 131] width 142 height 20
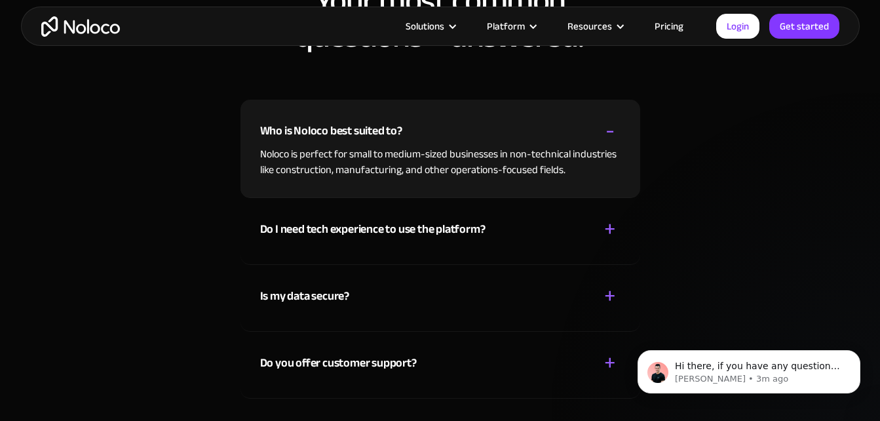
click at [338, 132] on div "Who is Noloco best suited to?" at bounding box center [331, 131] width 142 height 20
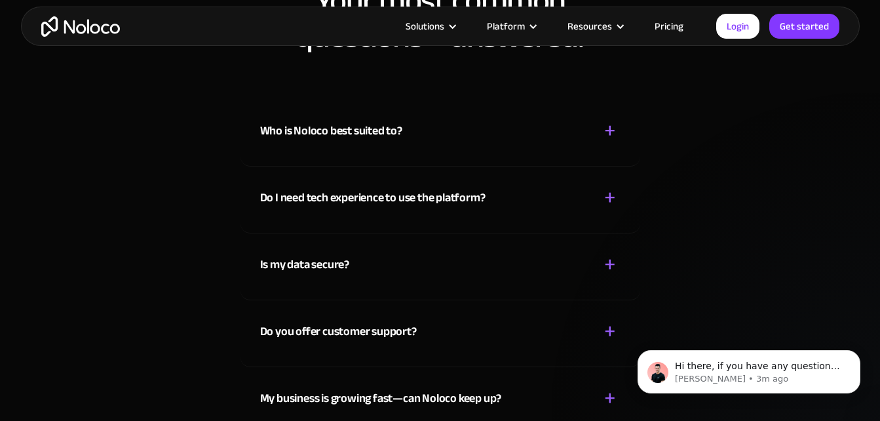
scroll to position [6818, 0]
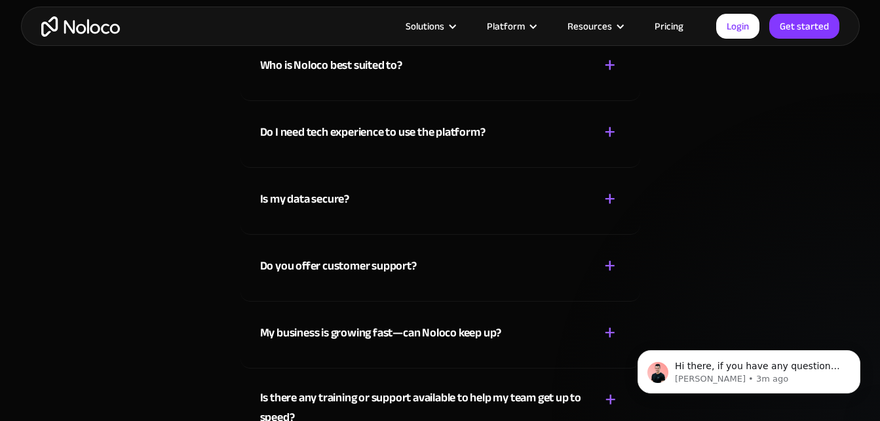
click at [342, 134] on div "Do I need tech experience to use the platform?" at bounding box center [373, 133] width 226 height 20
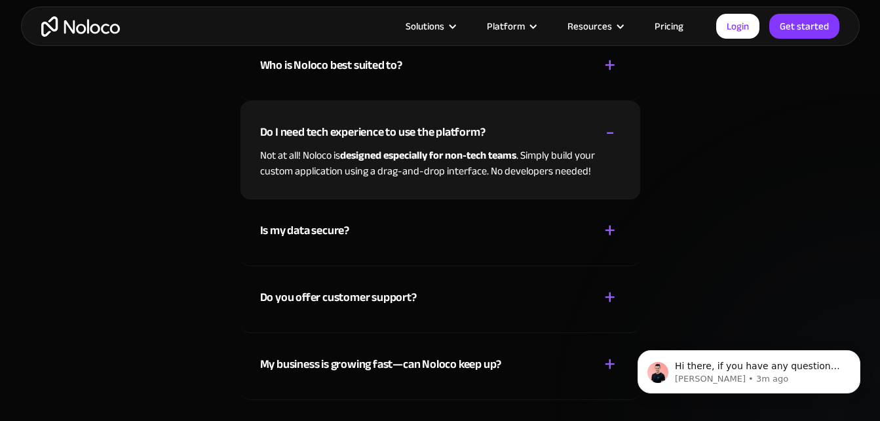
click at [342, 134] on div "Do I need tech experience to use the platform?" at bounding box center [373, 133] width 226 height 20
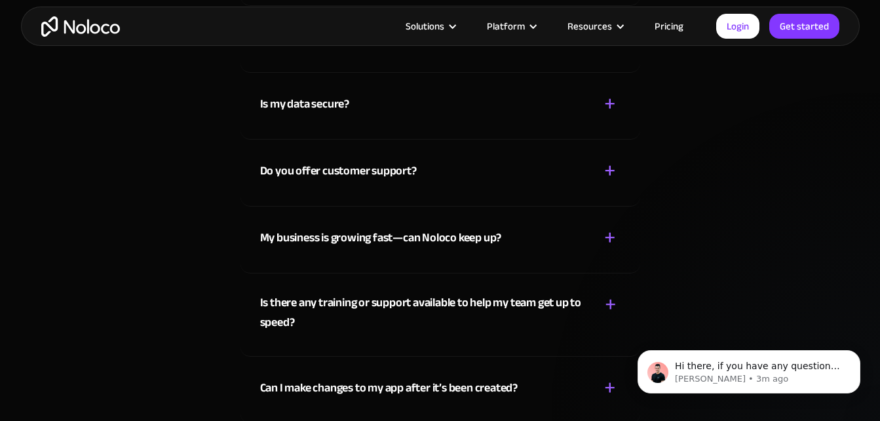
scroll to position [6883, 0]
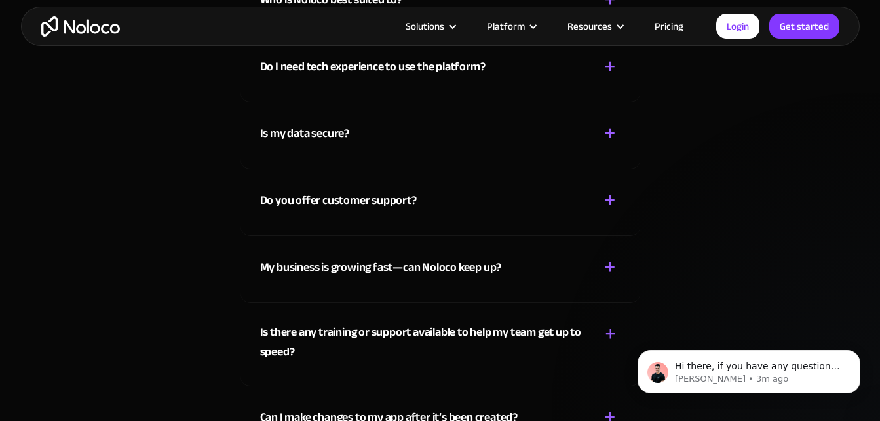
click at [348, 207] on div "Do you offer customer support?" at bounding box center [338, 201] width 157 height 20
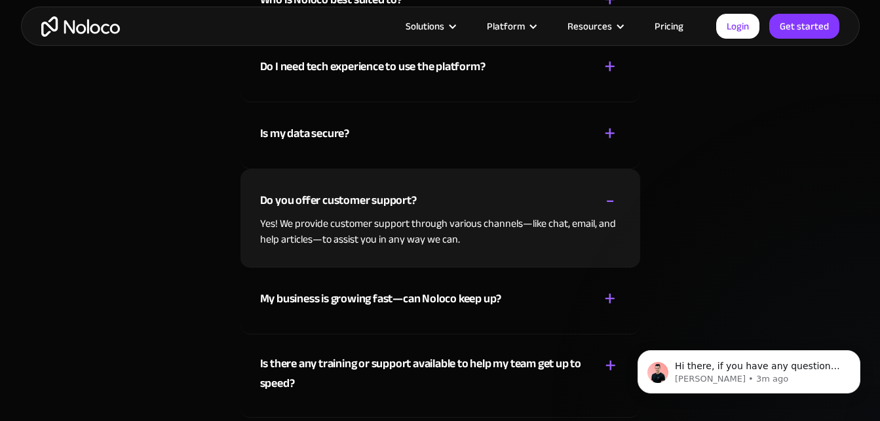
click at [348, 205] on div "Do you offer customer support?" at bounding box center [338, 201] width 157 height 20
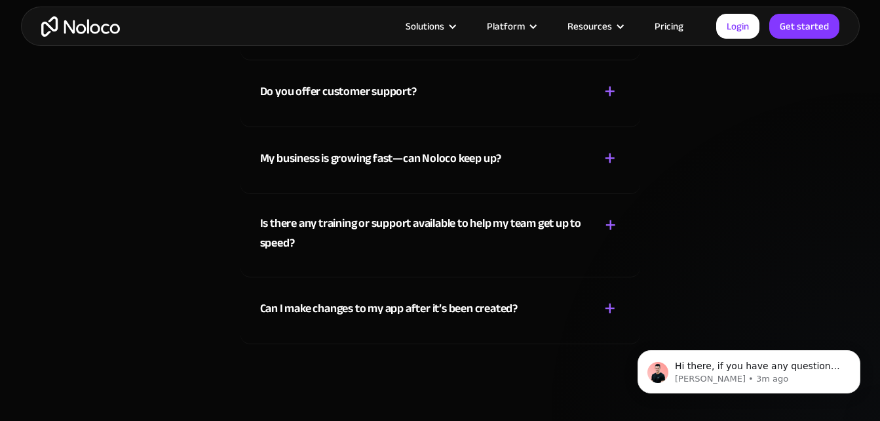
scroll to position [7014, 0]
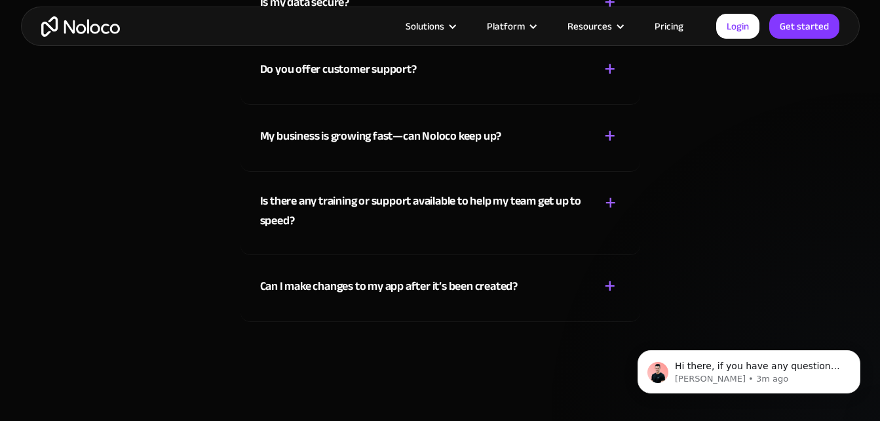
click at [386, 127] on div "My business is growing fast—can Noloco keep up?" at bounding box center [381, 137] width 242 height 20
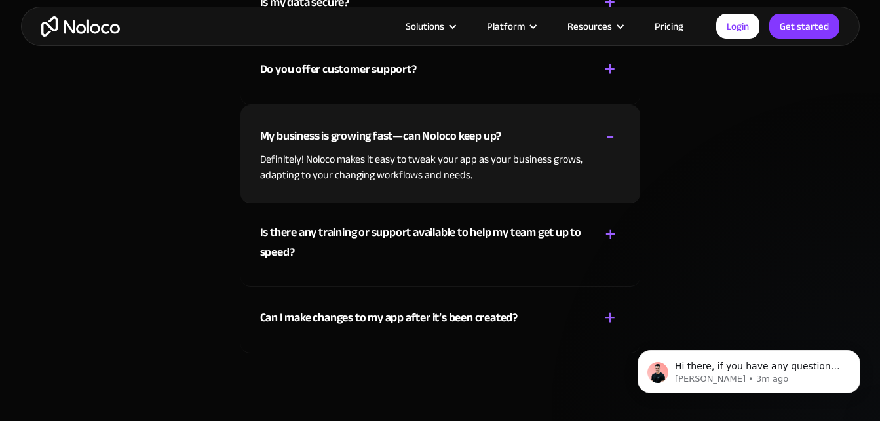
click at [386, 127] on div "My business is growing fast—can Noloco keep up?" at bounding box center [381, 137] width 242 height 20
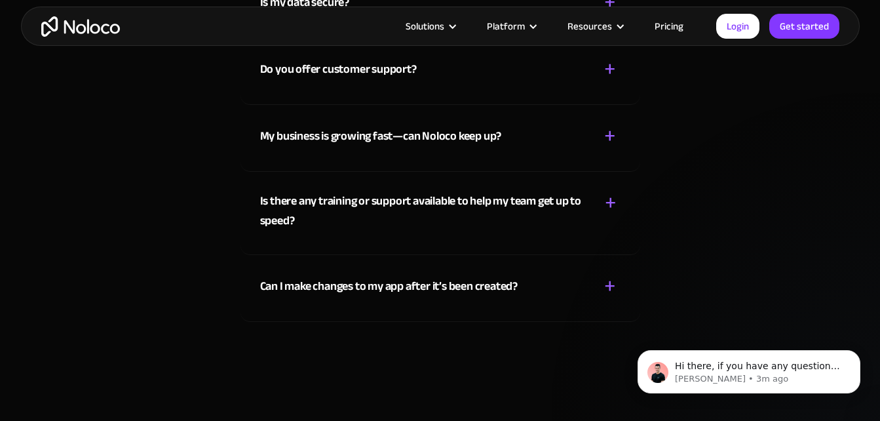
click at [346, 269] on div "Can I make changes to my app after it’s been created? + -" at bounding box center [440, 278] width 361 height 47
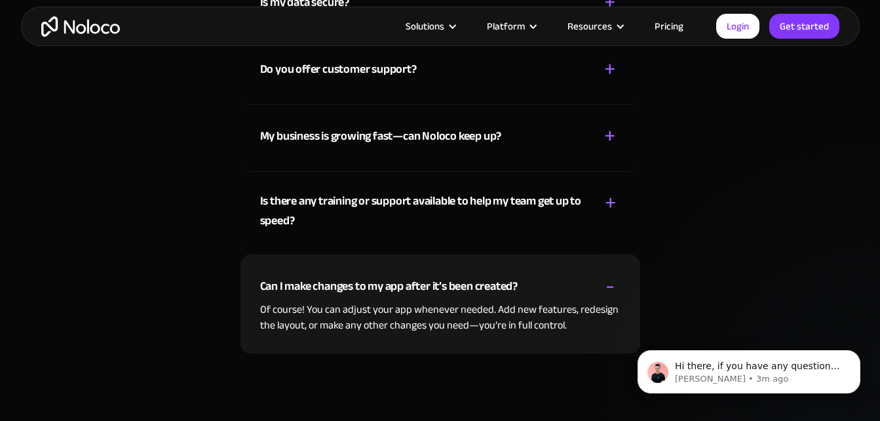
click at [347, 268] on div "Can I make changes to my app after it’s been created? + -" at bounding box center [440, 278] width 361 height 47
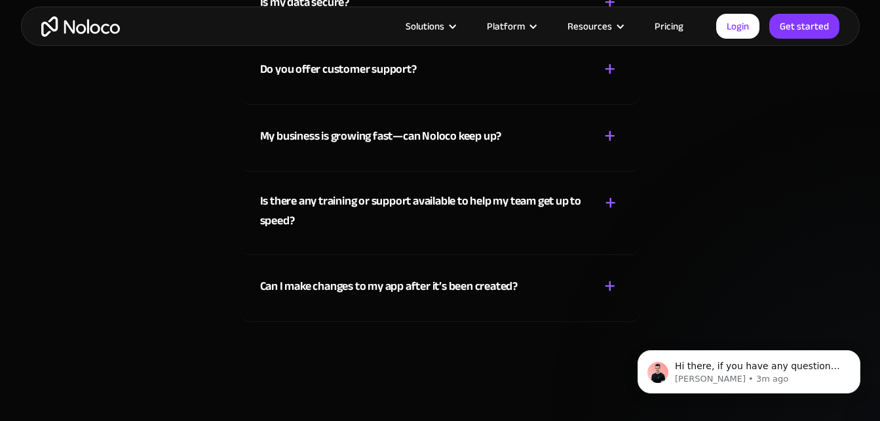
click at [359, 216] on div "Is there any training or support available to help my team get up to speed?" at bounding box center [423, 210] width 326 height 39
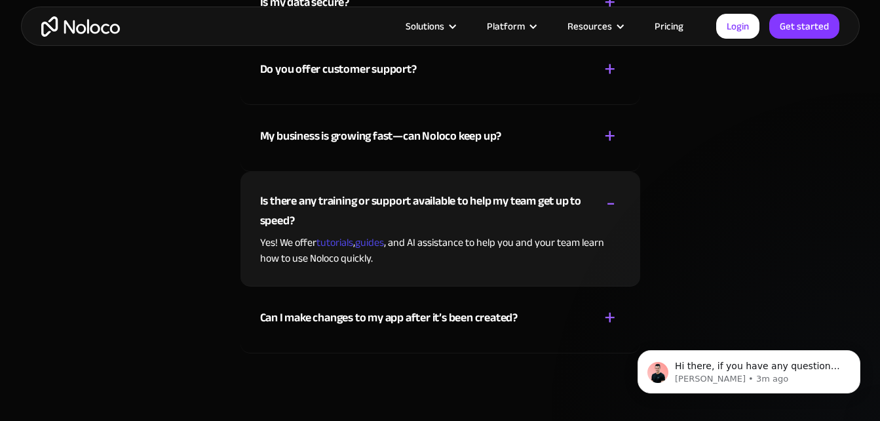
click at [359, 216] on div "Is there any training or support available to help my team get up to speed?" at bounding box center [423, 210] width 326 height 39
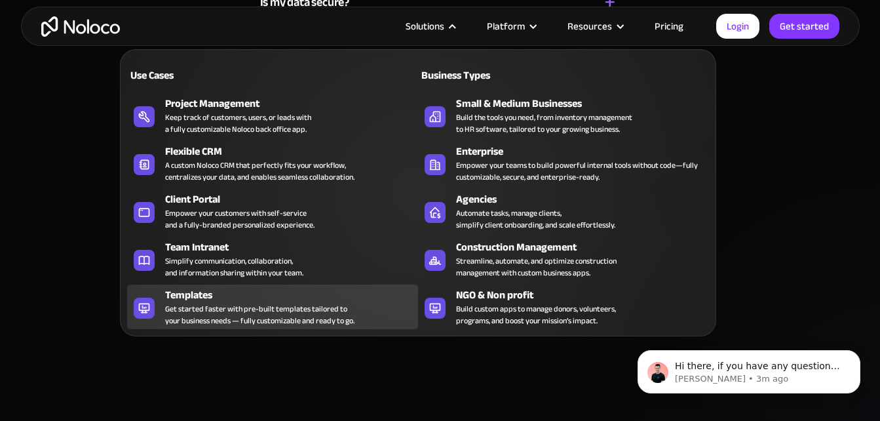
click at [212, 311] on div "Get started faster with pre-built templates tailored to your business needs — f…" at bounding box center [259, 315] width 189 height 24
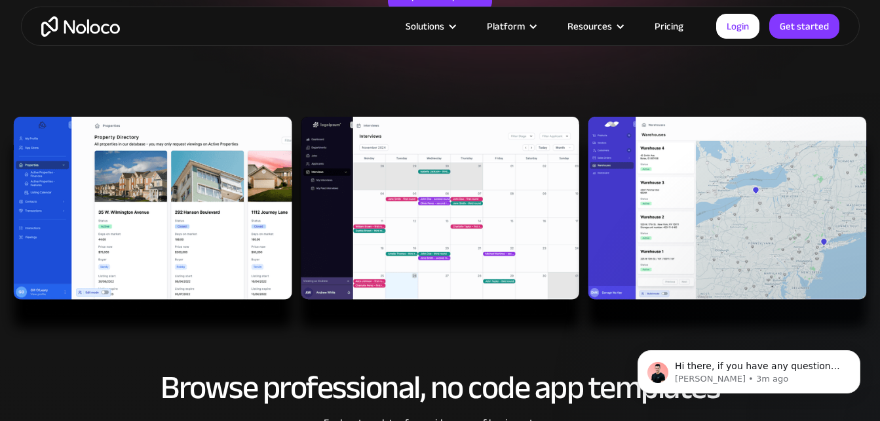
click at [384, 222] on img at bounding box center [440, 229] width 880 height 224
click at [709, 218] on img at bounding box center [440, 229] width 880 height 224
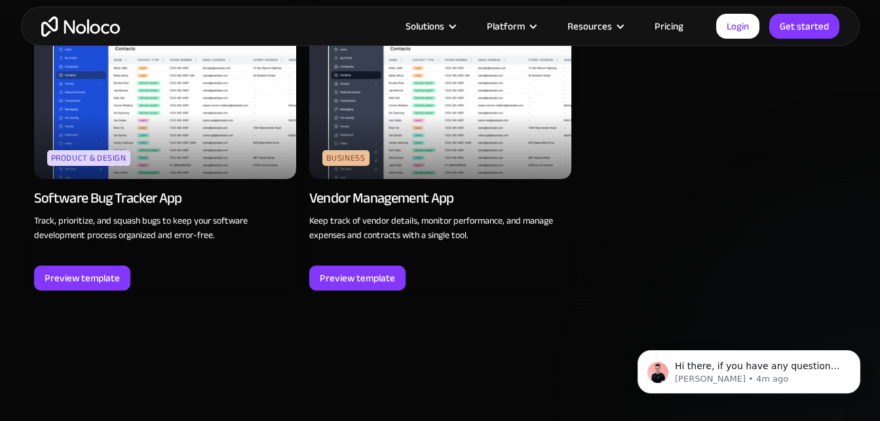
scroll to position [3737, 0]
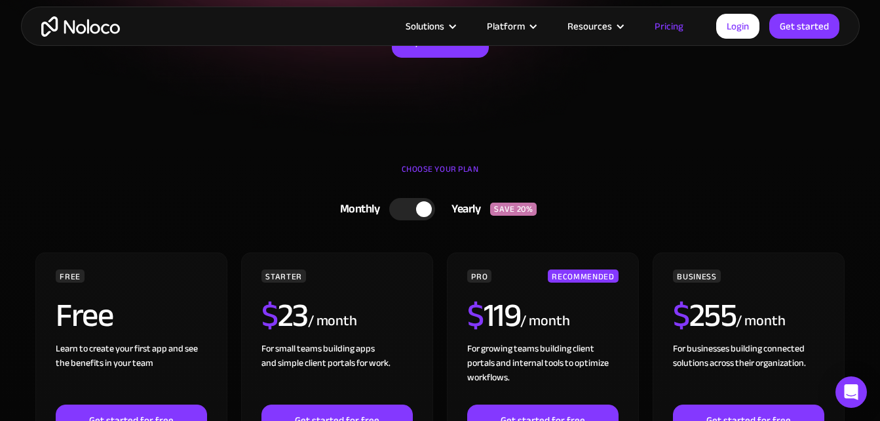
scroll to position [197, 0]
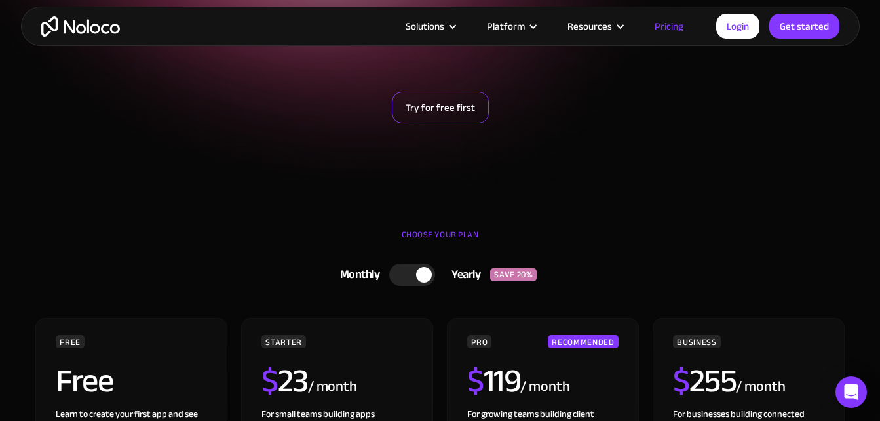
click at [449, 108] on link "Try for free first" at bounding box center [440, 107] width 97 height 31
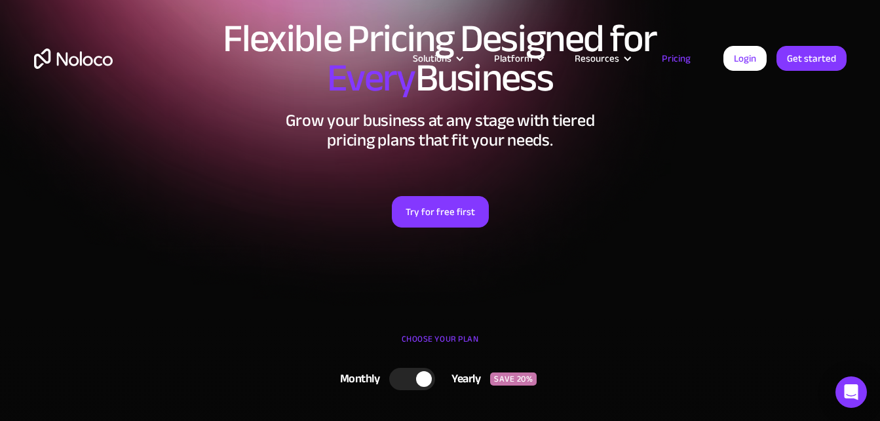
scroll to position [0, 0]
